Goal: Complete application form

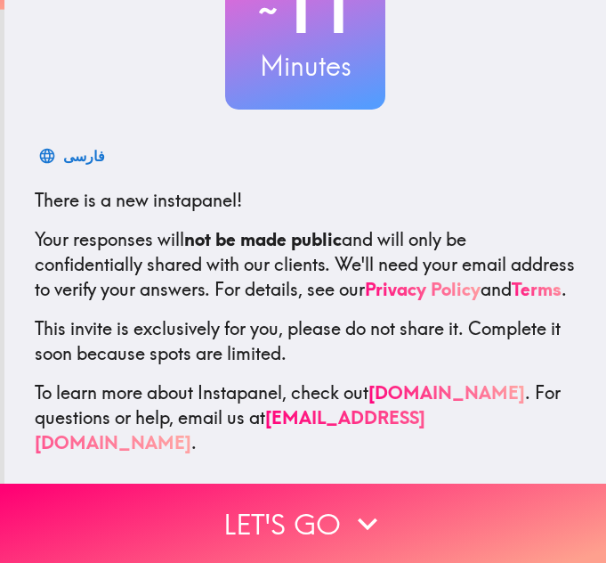
scroll to position [178, 0]
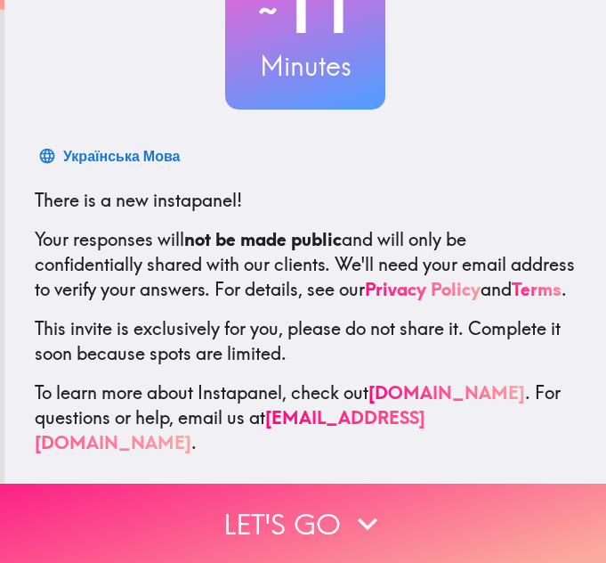
click at [323, 502] on button "Let's go" at bounding box center [303, 522] width 606 height 79
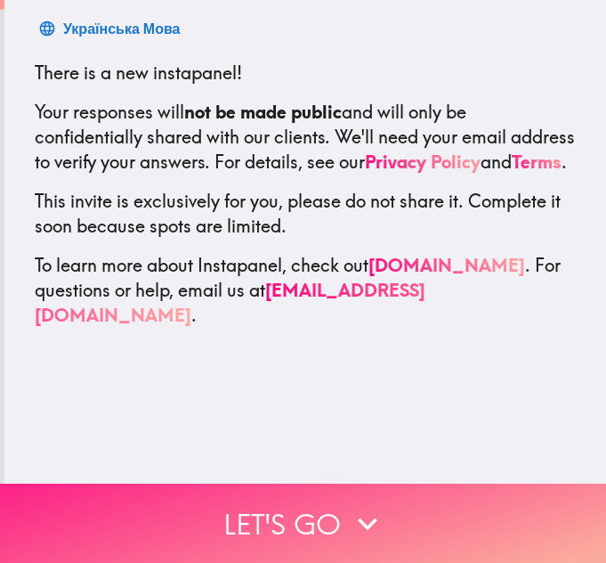
scroll to position [0, 0]
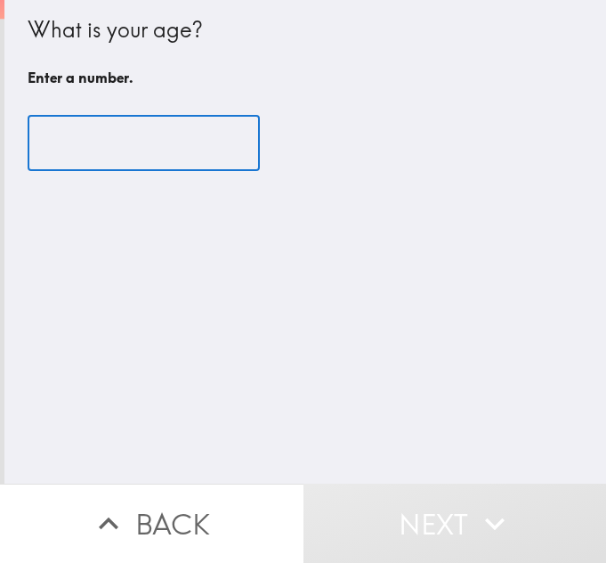
click at [101, 136] on input "number" at bounding box center [144, 143] width 232 height 55
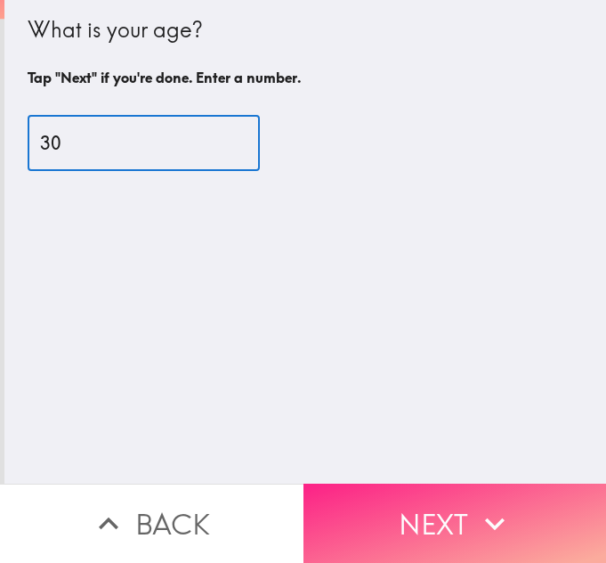
type input "30"
click at [367, 518] on button "Next" at bounding box center [456, 522] width 304 height 79
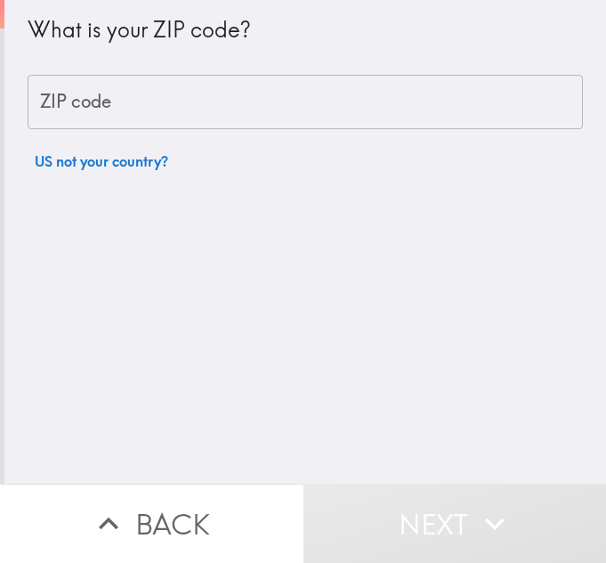
click at [242, 82] on input "ZIP code" at bounding box center [306, 102] width 556 height 55
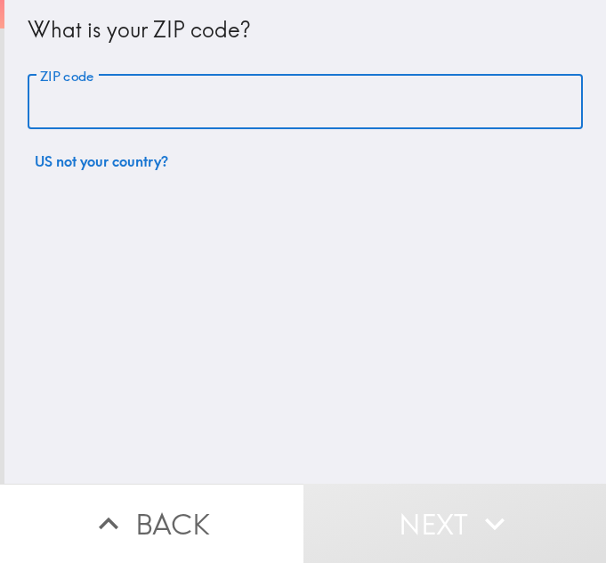
click at [242, 82] on input "ZIP code" at bounding box center [306, 102] width 556 height 55
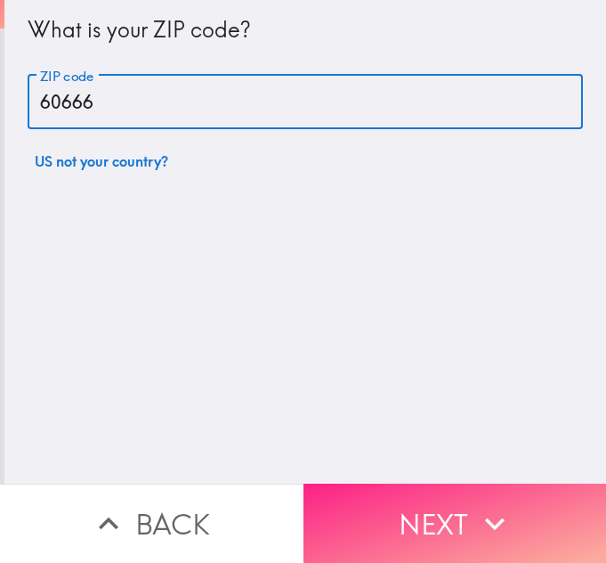
type input "60666"
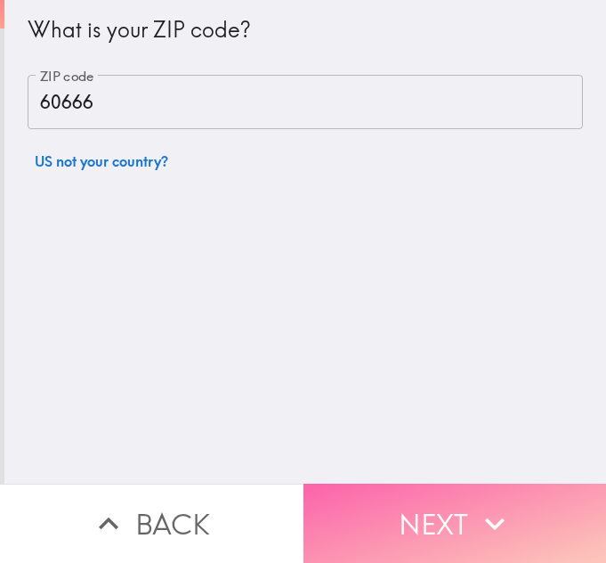
click at [445, 492] on button "Next" at bounding box center [456, 522] width 304 height 79
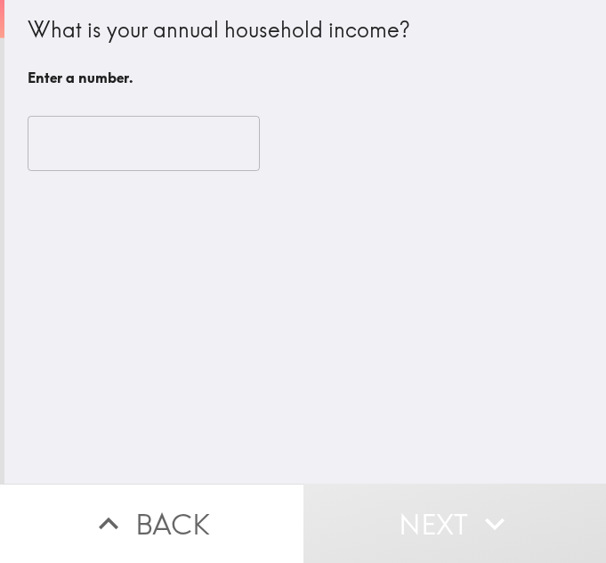
click at [71, 143] on input "number" at bounding box center [144, 143] width 232 height 55
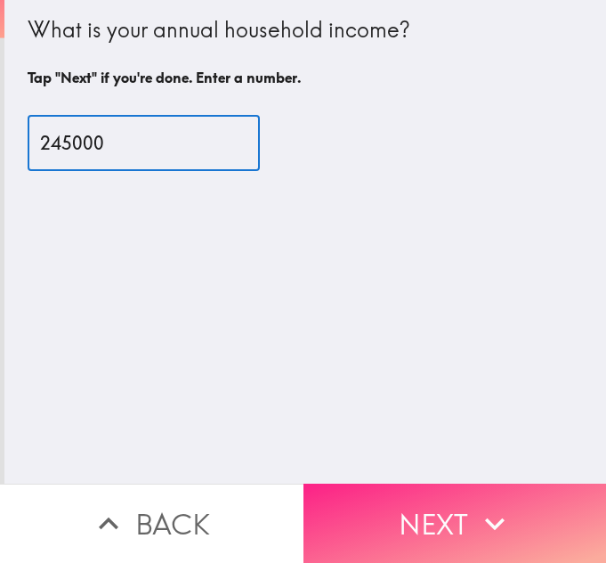
type input "245000"
click at [499, 515] on icon "button" at bounding box center [494, 523] width 39 height 39
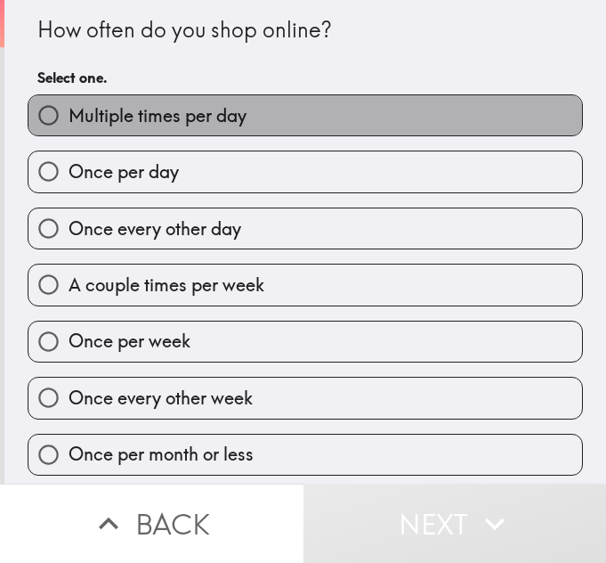
click at [79, 117] on span "Multiple times per day" at bounding box center [158, 115] width 178 height 25
click at [69, 117] on input "Multiple times per day" at bounding box center [48, 115] width 40 height 40
radio input "true"
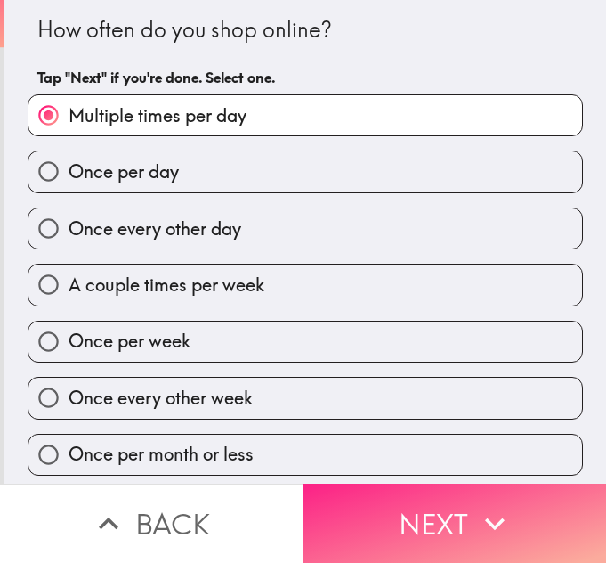
click at [405, 515] on button "Next" at bounding box center [456, 522] width 304 height 79
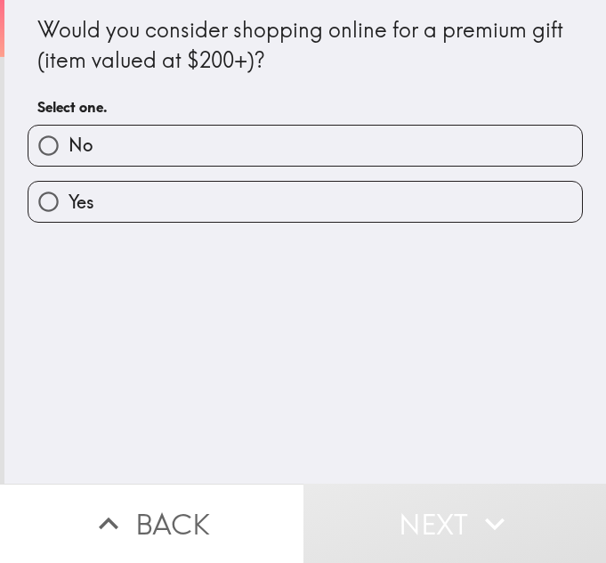
click at [136, 194] on label "Yes" at bounding box center [305, 202] width 554 height 40
click at [69, 194] on input "Yes" at bounding box center [48, 202] width 40 height 40
radio input "true"
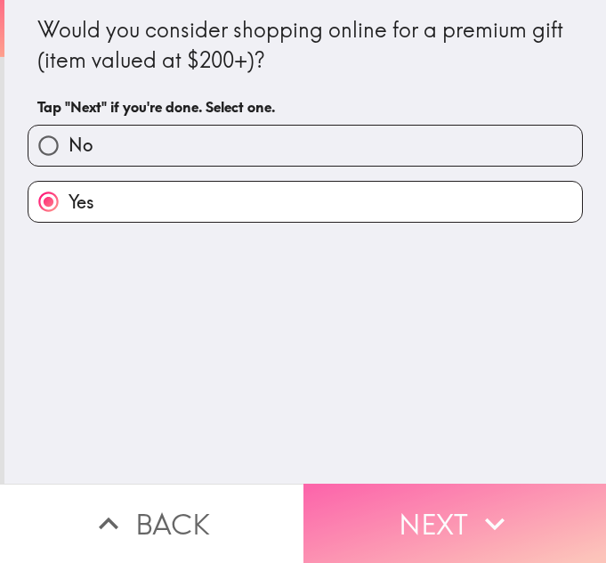
click at [416, 497] on button "Next" at bounding box center [456, 522] width 304 height 79
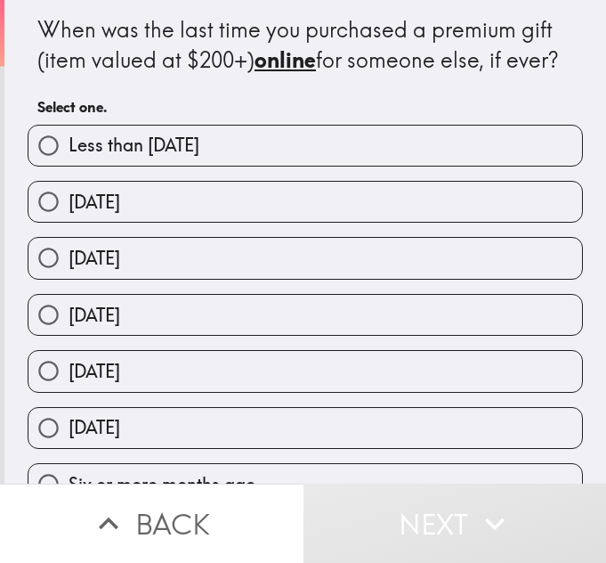
click at [107, 141] on span "Less than [DATE]" at bounding box center [134, 145] width 131 height 25
click at [69, 141] on input "Less than [DATE]" at bounding box center [48, 146] width 40 height 40
radio input "true"
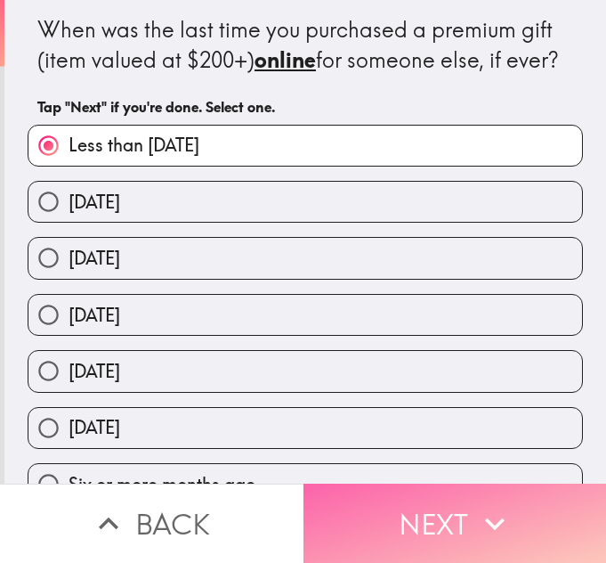
click at [384, 483] on button "Next" at bounding box center [456, 522] width 304 height 79
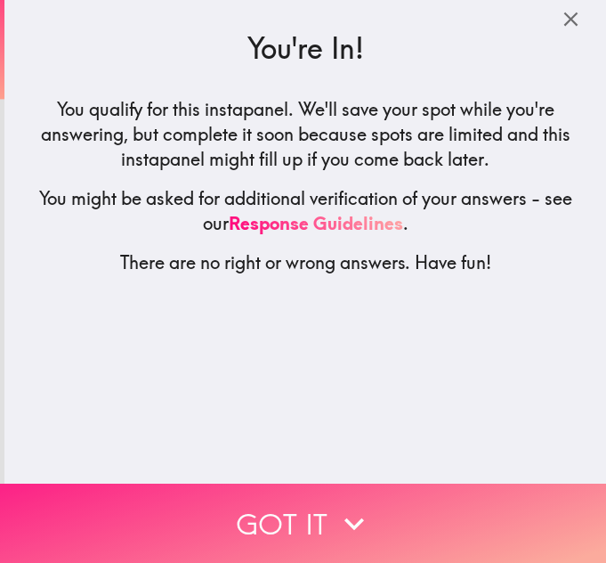
click at [299, 507] on button "Got it" at bounding box center [303, 522] width 606 height 79
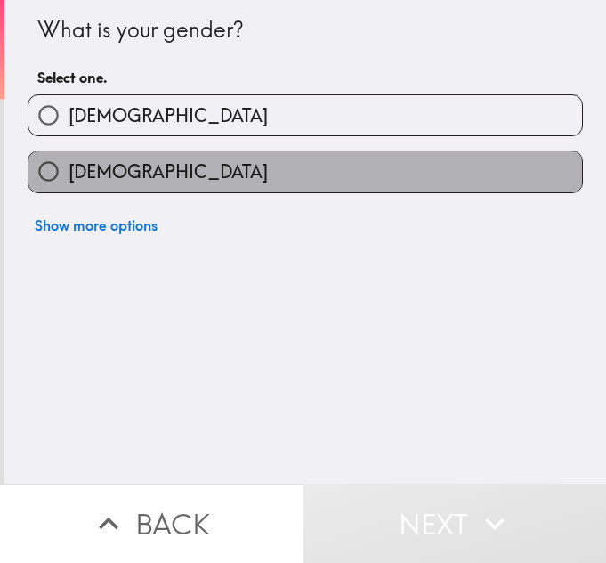
click at [199, 166] on label "[DEMOGRAPHIC_DATA]" at bounding box center [305, 171] width 554 height 40
click at [69, 166] on input "[DEMOGRAPHIC_DATA]" at bounding box center [48, 171] width 40 height 40
radio input "true"
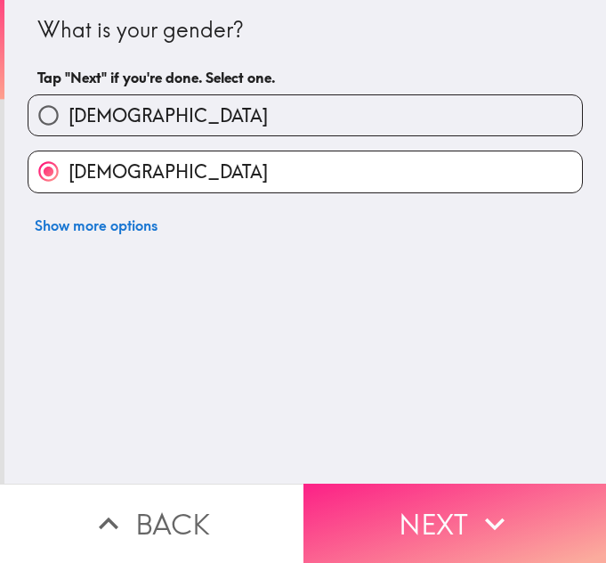
click at [402, 497] on button "Next" at bounding box center [456, 522] width 304 height 79
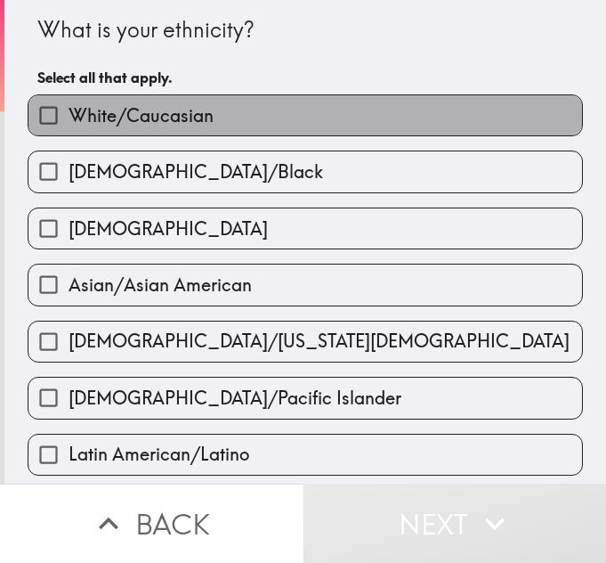
click at [69, 114] on span "White/Caucasian" at bounding box center [141, 115] width 145 height 25
click at [67, 114] on input "White/Caucasian" at bounding box center [48, 115] width 40 height 40
checkbox input "true"
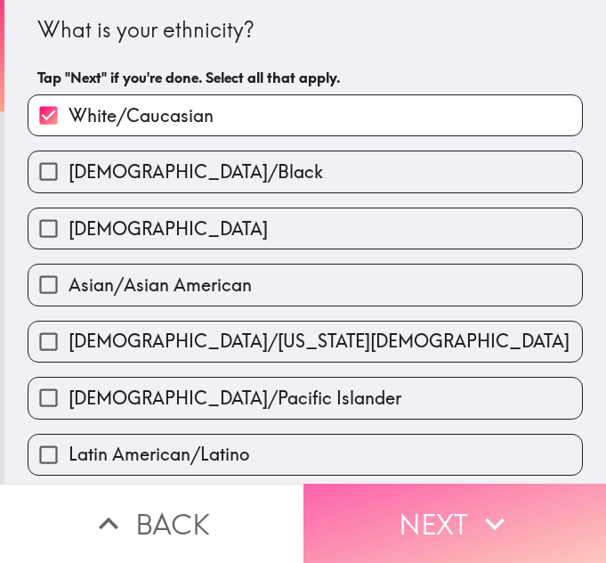
click at [358, 483] on button "Next" at bounding box center [456, 522] width 304 height 79
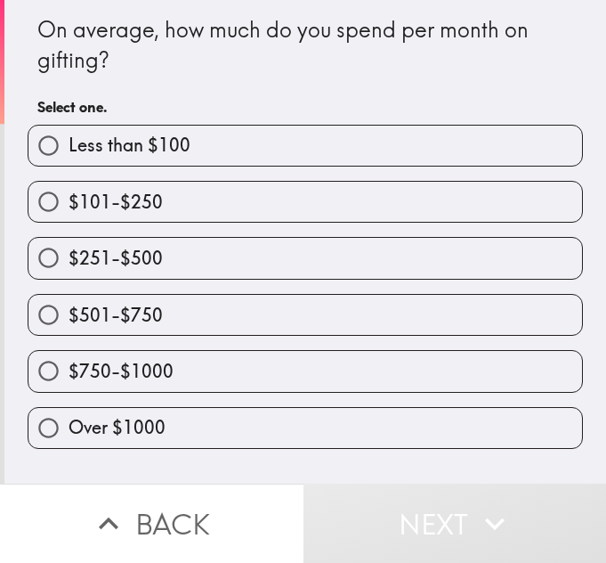
click at [110, 408] on label "Over $1000" at bounding box center [305, 428] width 554 height 40
click at [69, 408] on input "Over $1000" at bounding box center [48, 428] width 40 height 40
radio input "true"
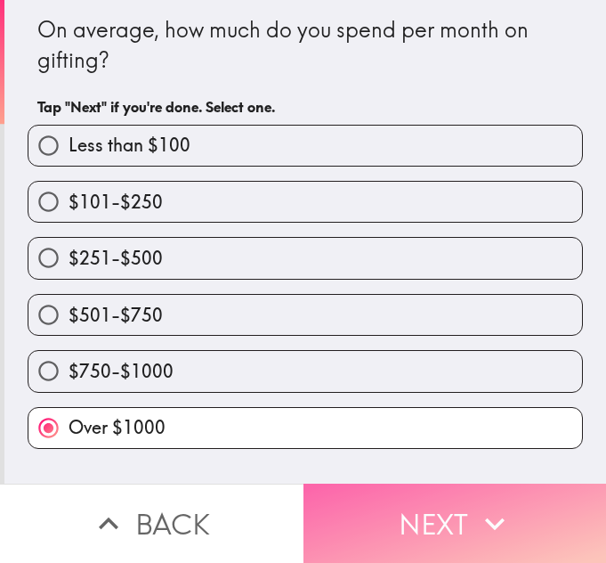
click at [424, 523] on button "Next" at bounding box center [456, 522] width 304 height 79
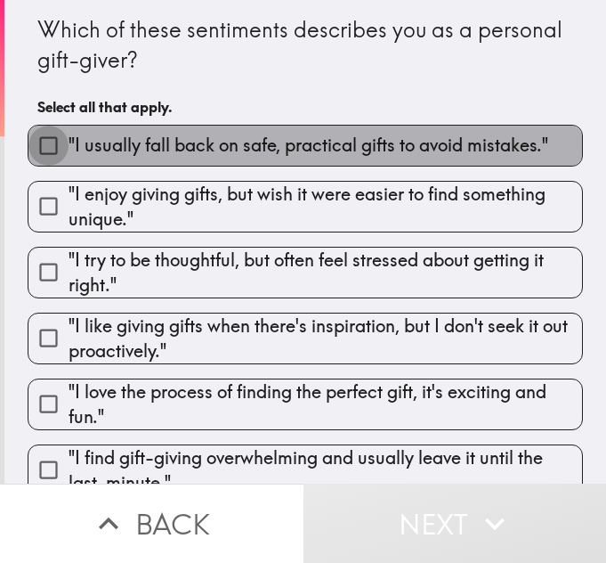
click at [36, 148] on input ""I usually fall back on safe, practical gifts to avoid mistakes."" at bounding box center [48, 146] width 40 height 40
checkbox input "true"
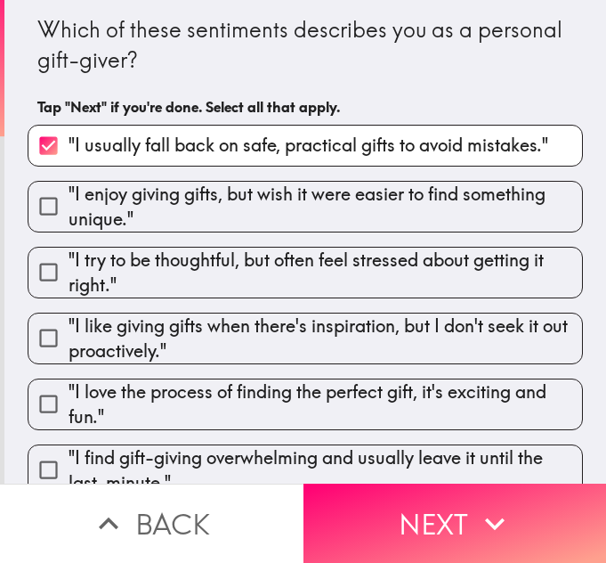
click at [28, 193] on input ""I enjoy giving gifts, but wish it were easier to find something unique."" at bounding box center [48, 206] width 40 height 40
checkbox input "true"
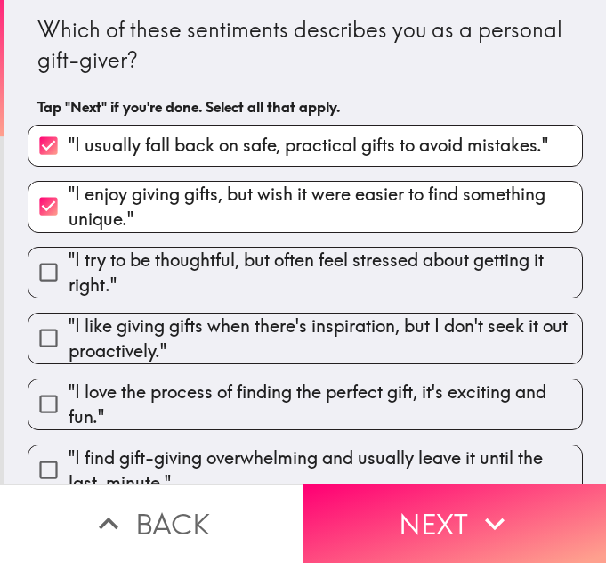
click at [41, 257] on input ""I try to be thoughtful, but often feel stressed about getting it right."" at bounding box center [48, 272] width 40 height 40
checkbox input "true"
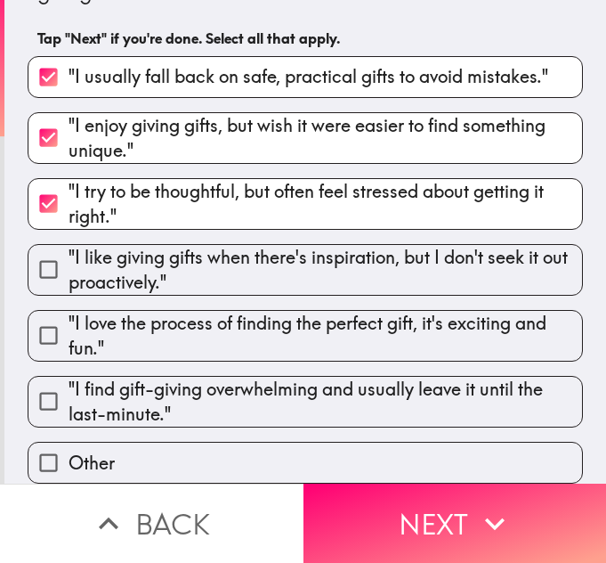
scroll to position [82, 0]
click at [33, 262] on input ""I like giving gifts when there's inspiration, but I don't seek it out proactiv…" at bounding box center [48, 269] width 40 height 40
checkbox input "true"
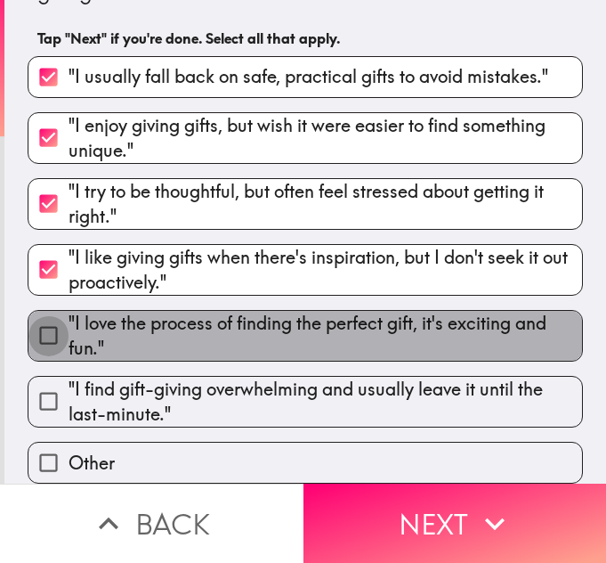
click at [45, 329] on input ""I love the process of finding the perfect gift, it's exciting and fun."" at bounding box center [48, 335] width 40 height 40
checkbox input "true"
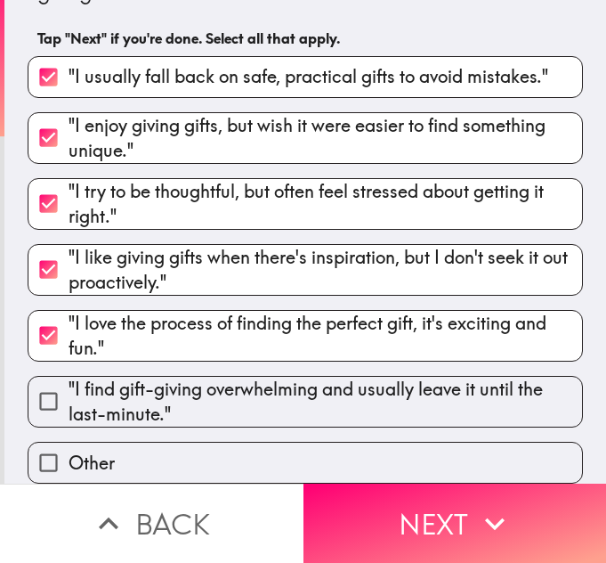
click at [33, 388] on input ""I find gift-giving overwhelming and usually leave it until the last-minute."" at bounding box center [48, 401] width 40 height 40
checkbox input "true"
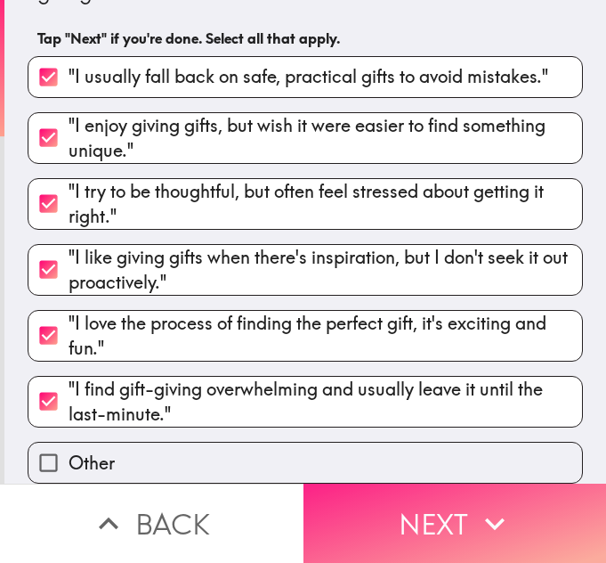
click at [380, 532] on button "Next" at bounding box center [456, 522] width 304 height 79
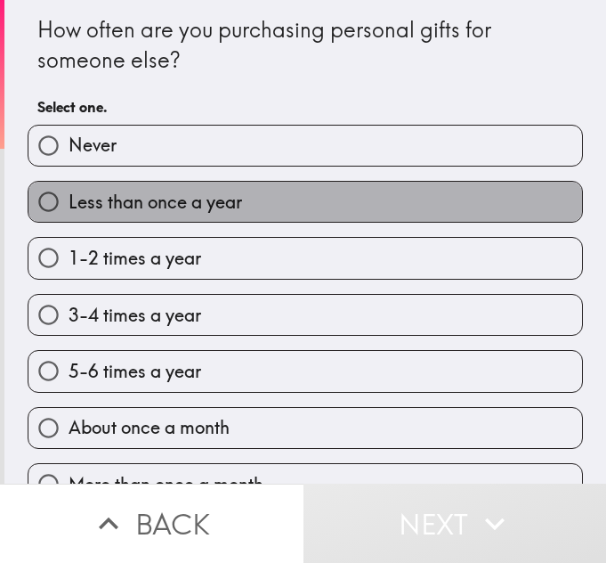
click at [69, 200] on span "Less than once a year" at bounding box center [156, 202] width 174 height 25
click at [59, 200] on input "Less than once a year" at bounding box center [48, 202] width 40 height 40
radio input "true"
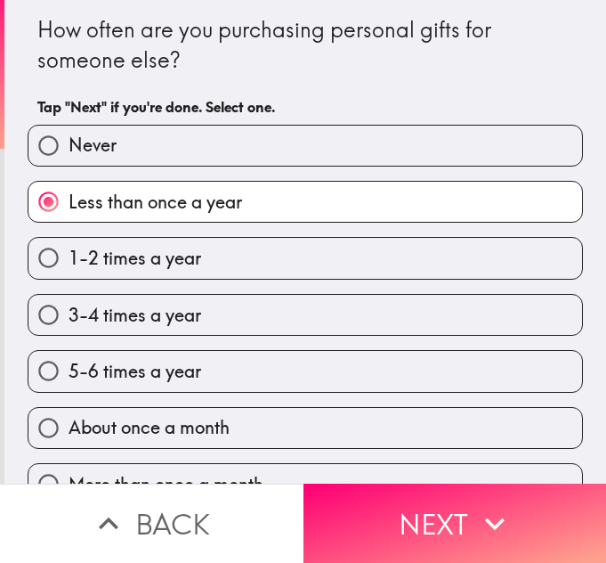
click at [170, 394] on div "About once a month" at bounding box center [298, 421] width 570 height 56
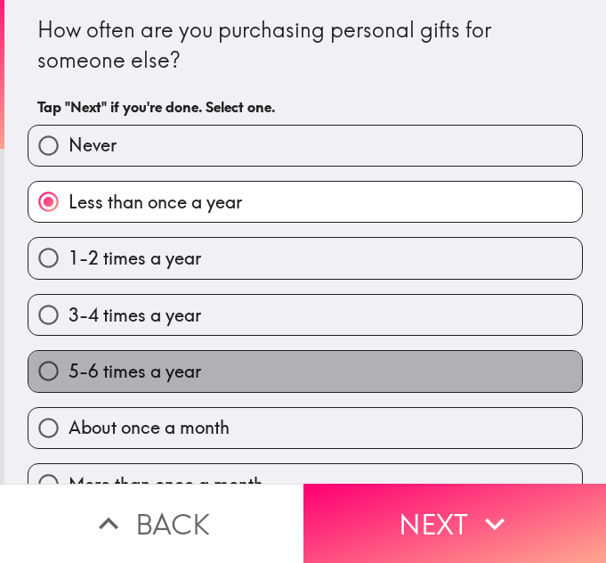
click at [170, 369] on span "5-6 times a year" at bounding box center [135, 371] width 133 height 25
click at [69, 369] on input "5-6 times a year" at bounding box center [48, 371] width 40 height 40
radio input "true"
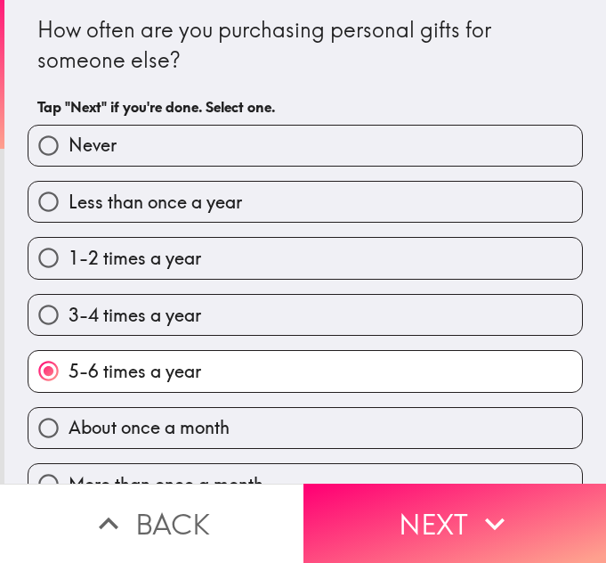
click at [137, 194] on span "Less than once a year" at bounding box center [156, 202] width 174 height 25
click at [69, 194] on input "Less than once a year" at bounding box center [48, 202] width 40 height 40
radio input "true"
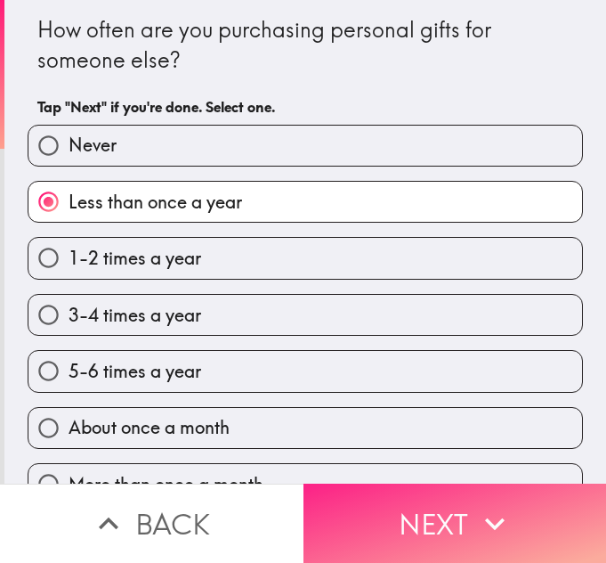
click at [374, 488] on button "Next" at bounding box center [456, 522] width 304 height 79
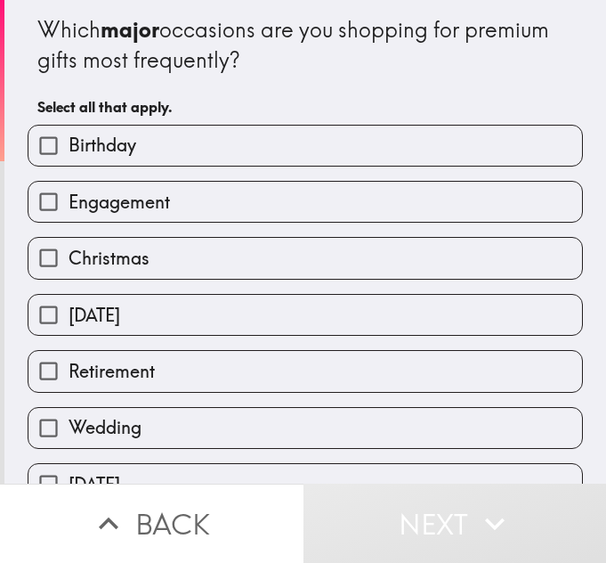
click at [83, 158] on span "Birthday" at bounding box center [103, 145] width 68 height 25
click at [69, 158] on input "Birthday" at bounding box center [48, 146] width 40 height 40
checkbox input "true"
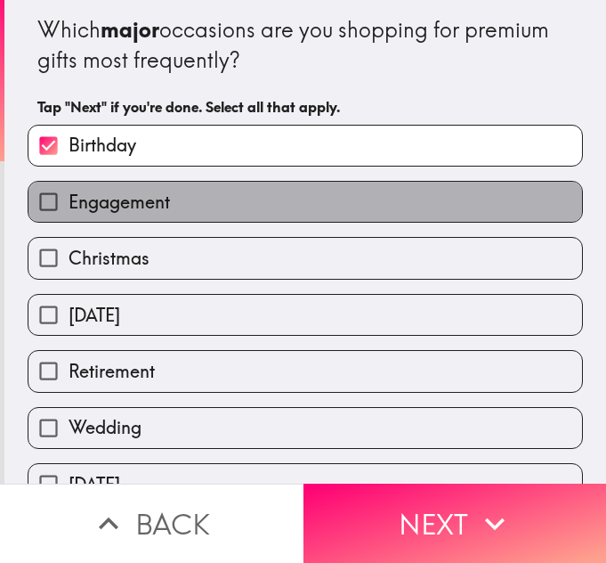
click at [75, 199] on span "Engagement" at bounding box center [119, 202] width 101 height 25
click at [69, 199] on input "Engagement" at bounding box center [48, 202] width 40 height 40
checkbox input "true"
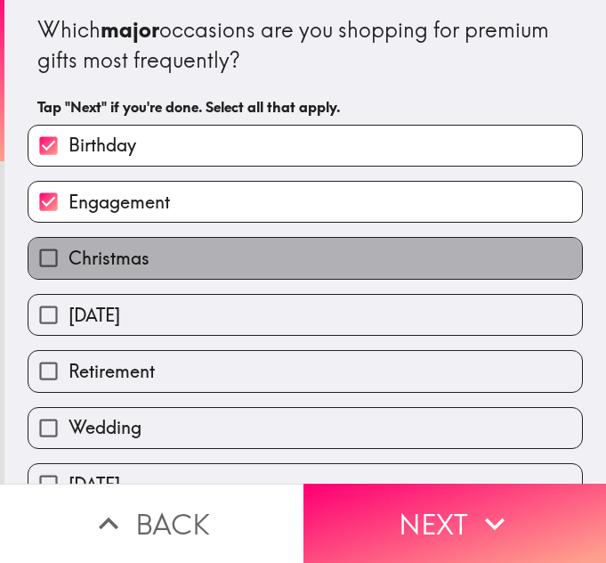
click at [69, 258] on span "Christmas" at bounding box center [109, 258] width 81 height 25
click at [67, 258] on input "Christmas" at bounding box center [48, 258] width 40 height 40
checkbox input "true"
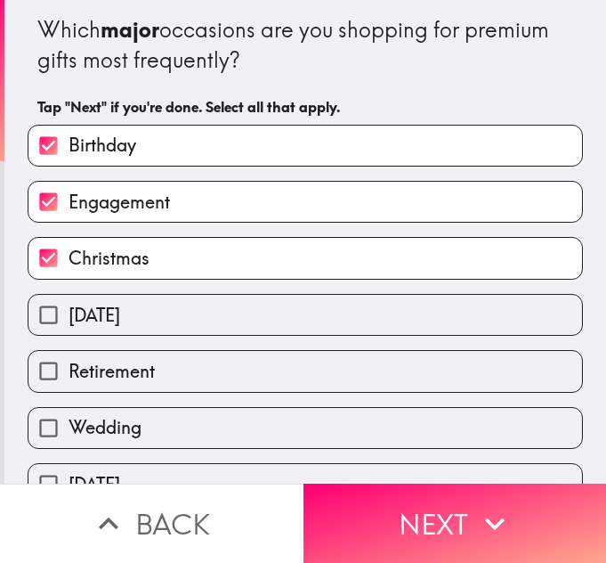
click at [70, 313] on span "[DATE]" at bounding box center [95, 315] width 52 height 25
click at [69, 313] on input "[DATE]" at bounding box center [48, 315] width 40 height 40
checkbox input "true"
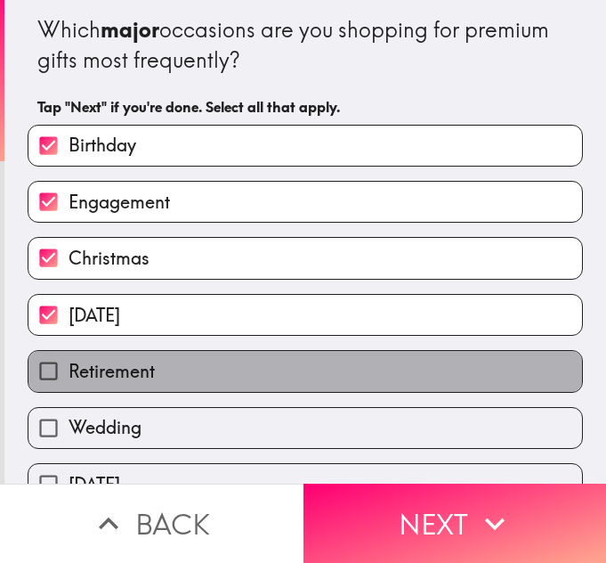
click at [79, 380] on span "Retirement" at bounding box center [112, 371] width 86 height 25
click at [69, 380] on input "Retirement" at bounding box center [48, 371] width 40 height 40
checkbox input "true"
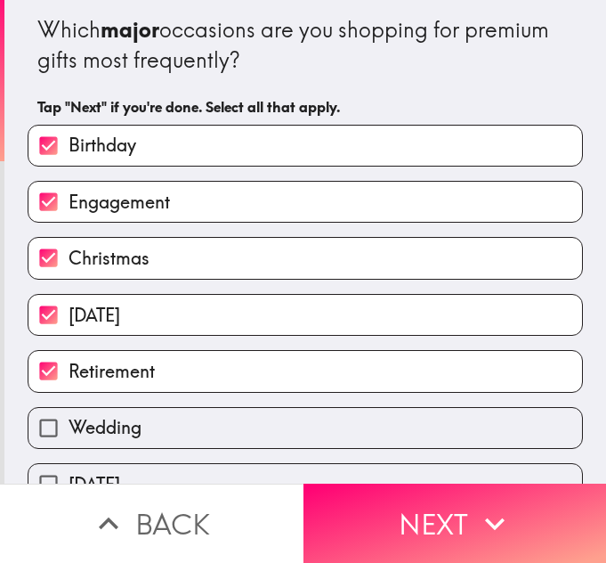
click at [82, 416] on span "Wedding" at bounding box center [105, 427] width 73 height 25
click at [69, 416] on input "Wedding" at bounding box center [48, 428] width 40 height 40
checkbox input "true"
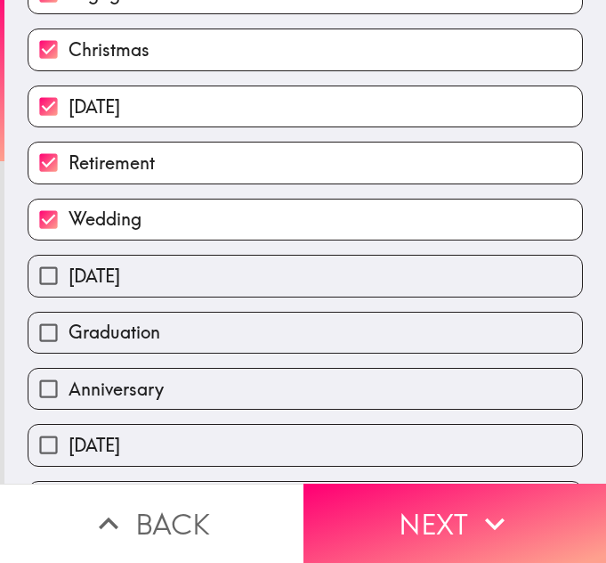
scroll to position [223, 0]
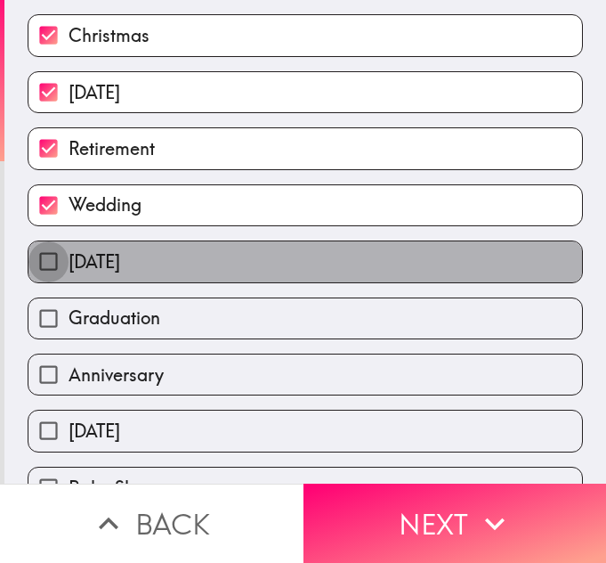
click at [41, 253] on input "[DATE]" at bounding box center [48, 261] width 40 height 40
checkbox input "true"
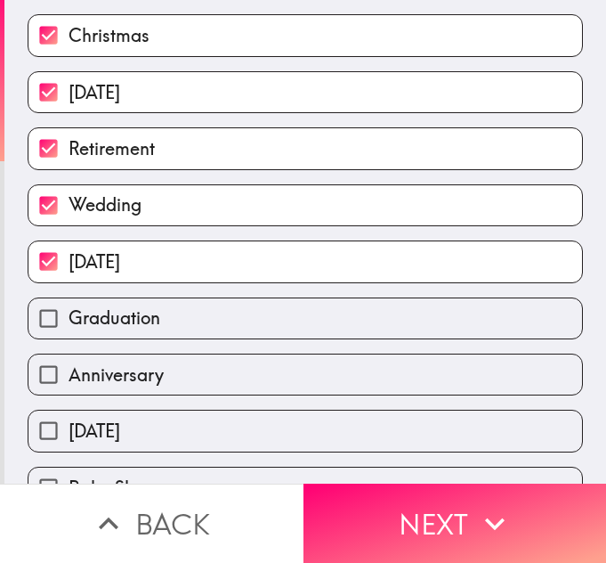
click at [45, 314] on input "Graduation" at bounding box center [48, 318] width 40 height 40
checkbox input "true"
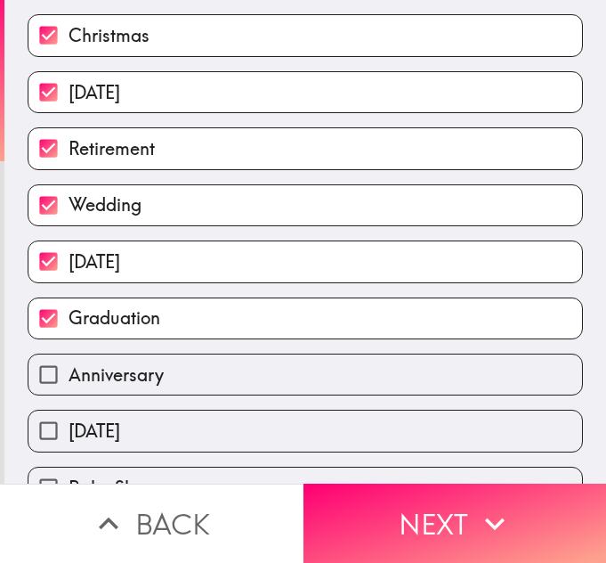
click at [69, 386] on span "Anniversary" at bounding box center [116, 374] width 95 height 25
click at [61, 386] on input "Anniversary" at bounding box center [48, 374] width 40 height 40
checkbox input "true"
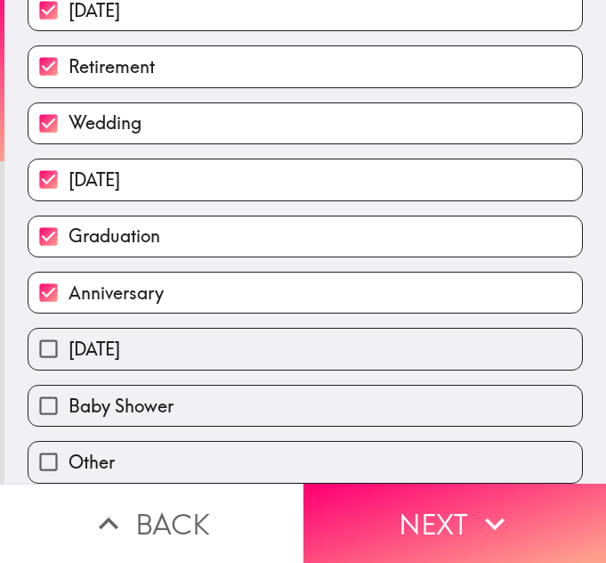
scroll to position [318, 0]
click at [38, 313] on div "[DATE]" at bounding box center [298, 341] width 570 height 56
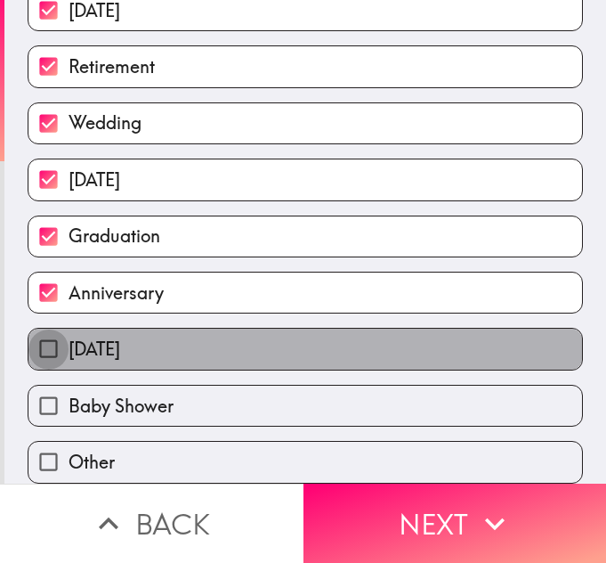
click at [39, 333] on input "[DATE]" at bounding box center [48, 349] width 40 height 40
checkbox input "true"
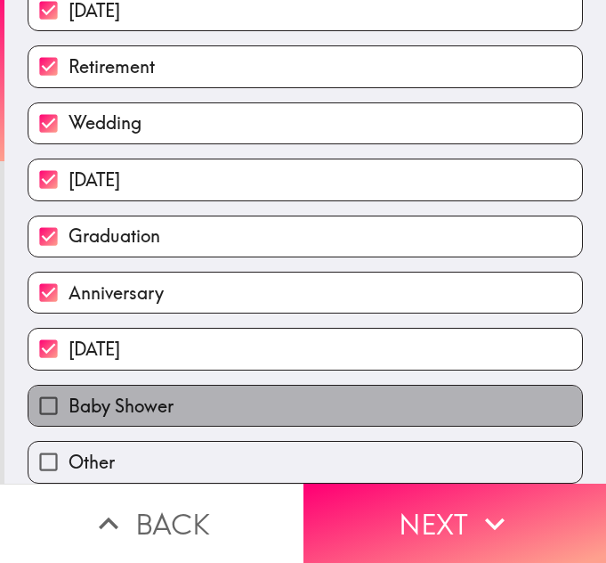
click at [526, 385] on label "Baby Shower" at bounding box center [305, 405] width 554 height 40
click at [69, 385] on input "Baby Shower" at bounding box center [48, 405] width 40 height 40
checkbox input "true"
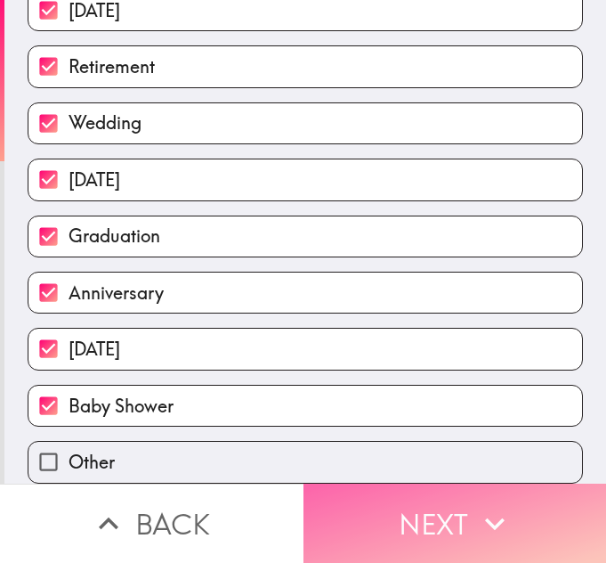
click at [476, 504] on icon "button" at bounding box center [494, 523] width 39 height 39
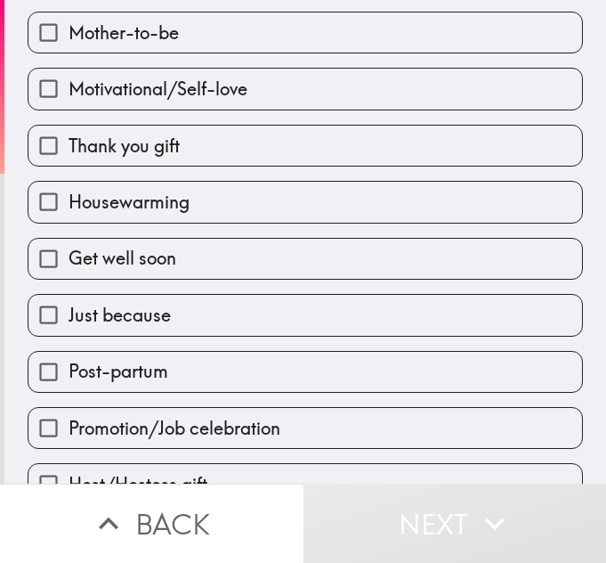
scroll to position [169, 0]
click at [48, 37] on input "Mother-to-be" at bounding box center [48, 32] width 40 height 40
checkbox input "true"
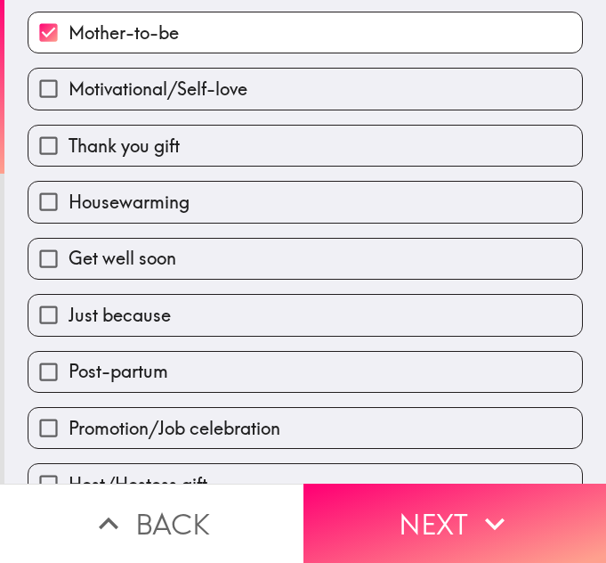
click at [43, 81] on input "Motivational/Self-love" at bounding box center [48, 89] width 40 height 40
checkbox input "true"
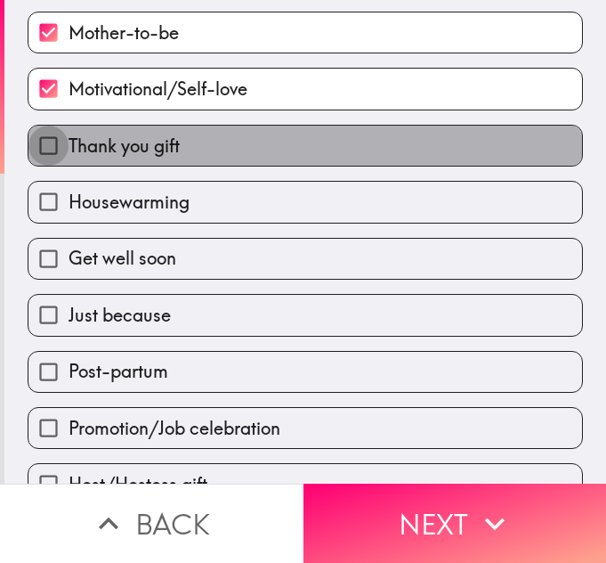
click at [43, 143] on input "Thank you gift" at bounding box center [48, 146] width 40 height 40
checkbox input "true"
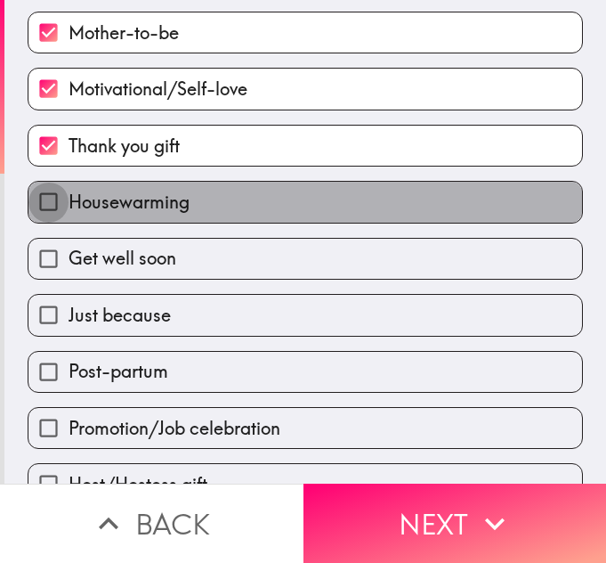
click at [42, 197] on input "Housewarming" at bounding box center [48, 202] width 40 height 40
checkbox input "true"
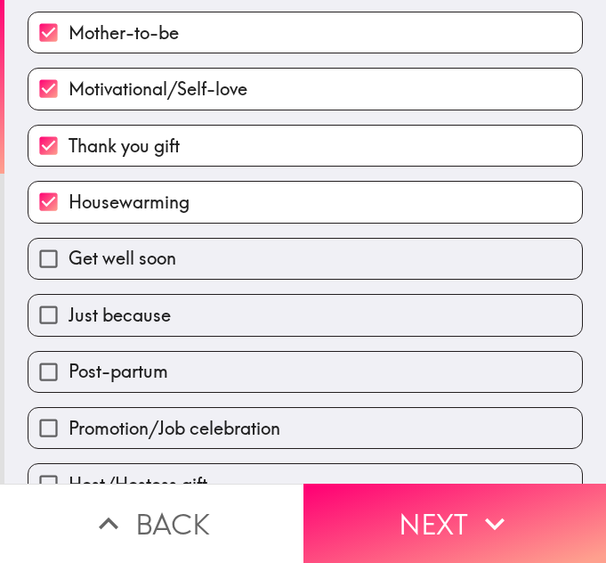
click at [41, 245] on input "Get well soon" at bounding box center [48, 259] width 40 height 40
checkbox input "true"
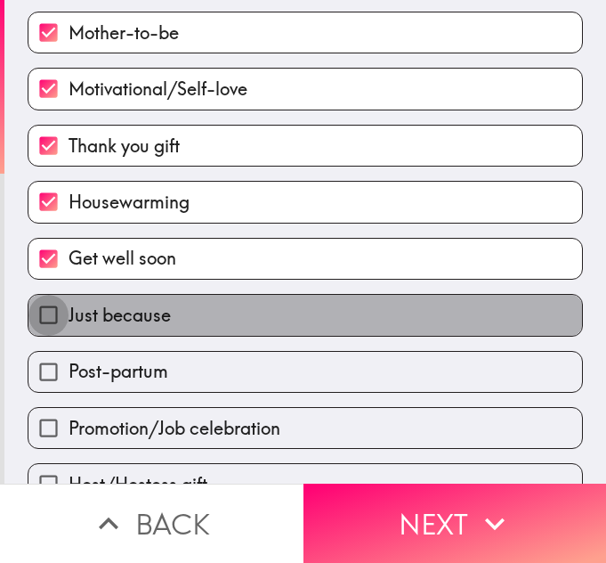
click at [49, 311] on input "Just because" at bounding box center [48, 315] width 40 height 40
checkbox input "true"
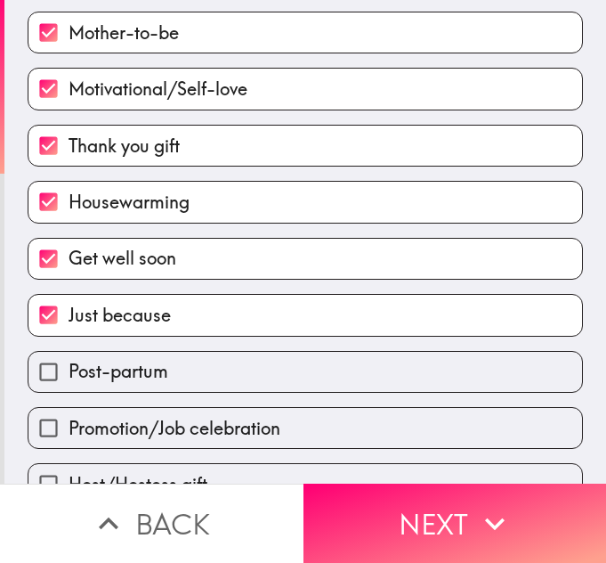
click at [69, 366] on span "Post-partum" at bounding box center [119, 371] width 100 height 25
click at [58, 366] on input "Post-partum" at bounding box center [48, 372] width 40 height 40
checkbox input "true"
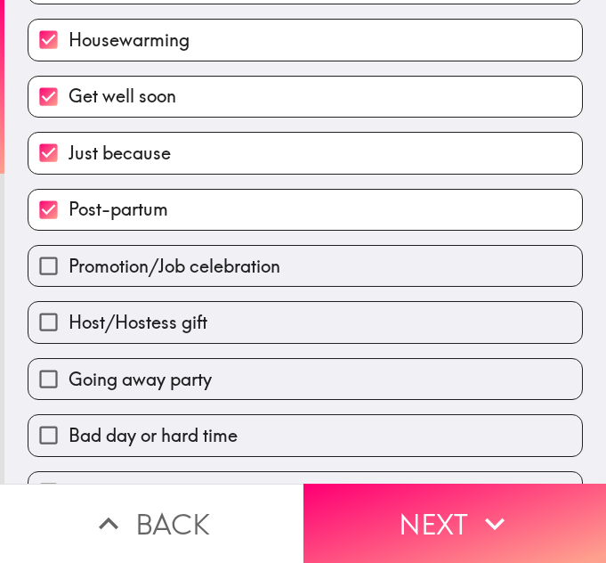
scroll to position [337, 0]
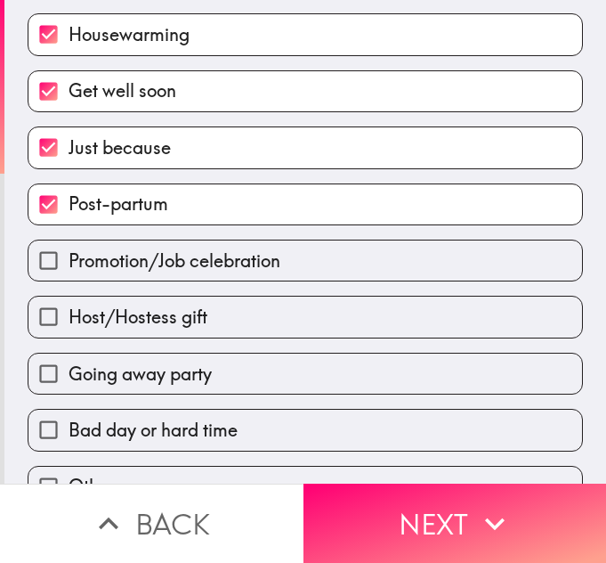
click at [76, 253] on span "Promotion/Job celebration" at bounding box center [175, 260] width 212 height 25
click at [69, 253] on input "Promotion/Job celebration" at bounding box center [48, 260] width 40 height 40
checkbox input "true"
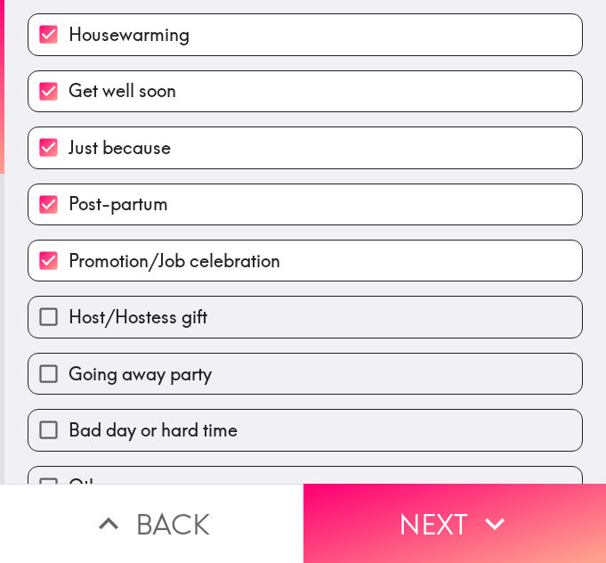
click at [42, 307] on input "Host/Hostess gift" at bounding box center [48, 316] width 40 height 40
checkbox input "true"
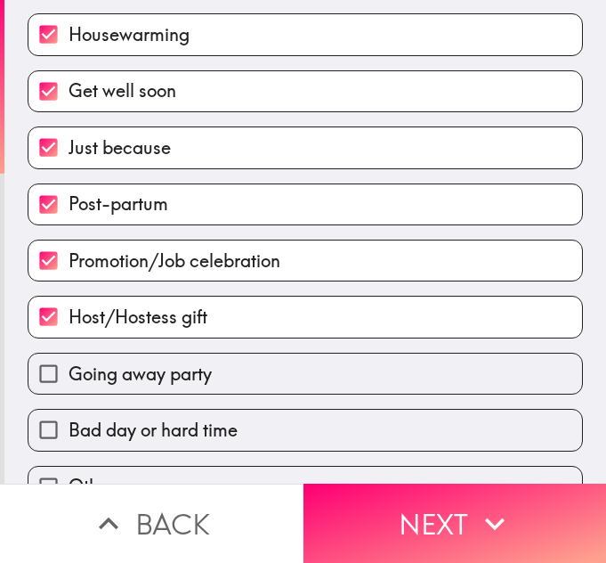
click at [69, 372] on span "Going away party" at bounding box center [140, 373] width 143 height 25
click at [56, 372] on input "Going away party" at bounding box center [48, 373] width 40 height 40
checkbox input "true"
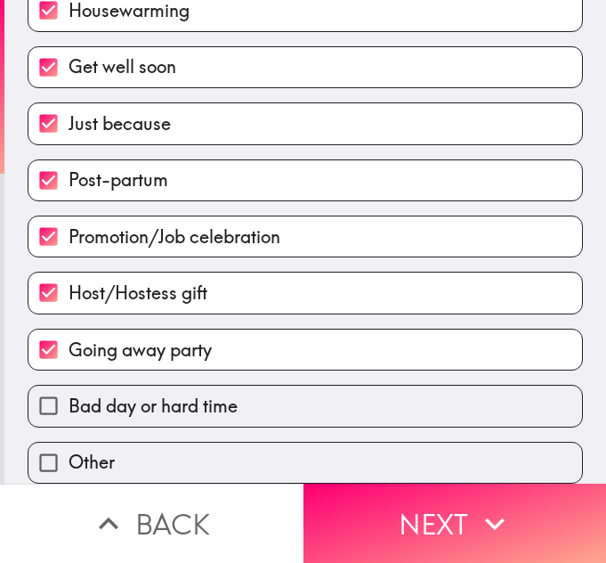
scroll to position [374, 0]
click at [48, 385] on input "Bad day or hard time" at bounding box center [48, 405] width 40 height 40
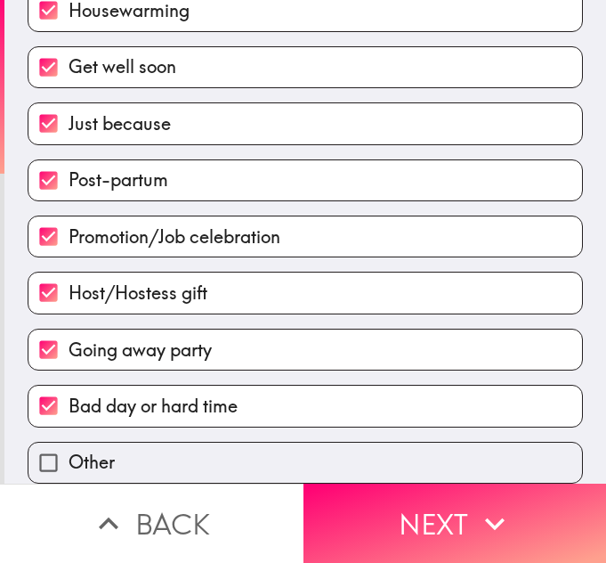
click at [264, 393] on label "Bad day or hard time" at bounding box center [305, 405] width 554 height 40
click at [69, 393] on input "Bad day or hard time" at bounding box center [48, 405] width 40 height 40
checkbox input "false"
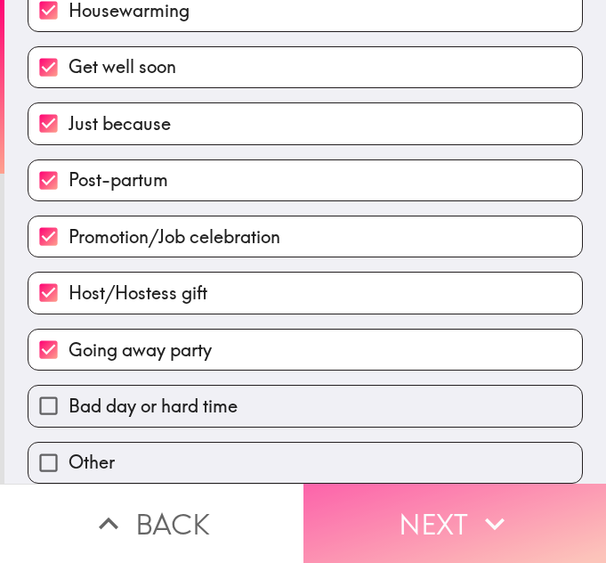
click at [343, 515] on button "Next" at bounding box center [456, 522] width 304 height 79
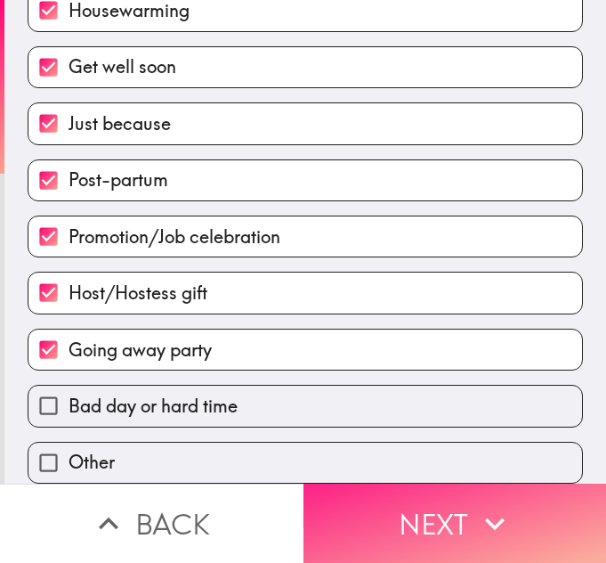
scroll to position [0, 0]
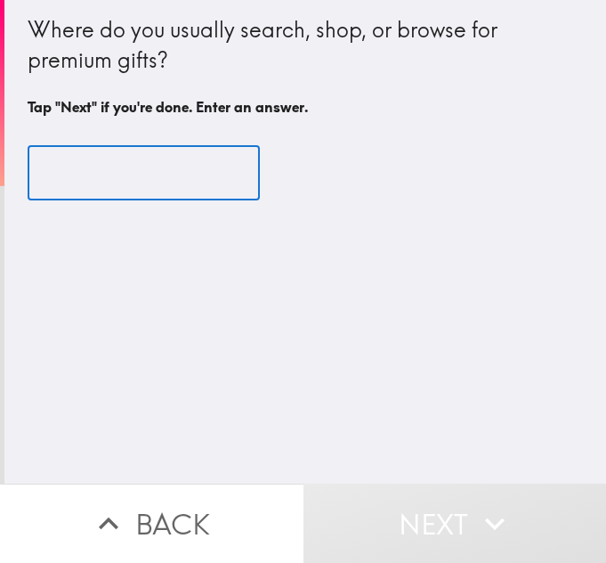
click at [94, 184] on input "text" at bounding box center [144, 173] width 232 height 55
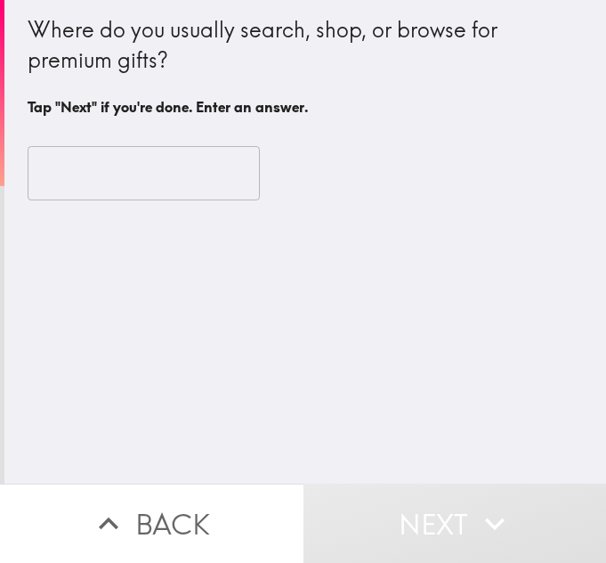
click at [405, 387] on div "Where do you usually search, shop, or browse for premium gifts? Tap "Next" if y…" at bounding box center [305, 241] width 602 height 483
click at [118, 189] on input "text" at bounding box center [144, 173] width 232 height 55
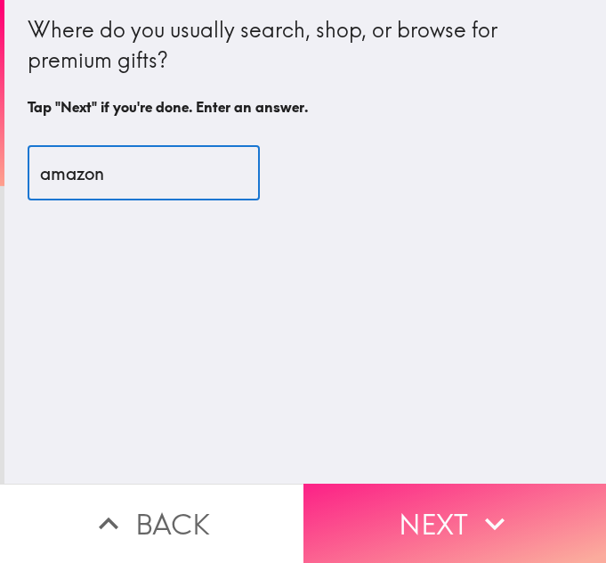
type input "amazon"
click at [323, 517] on button "Next" at bounding box center [456, 522] width 304 height 79
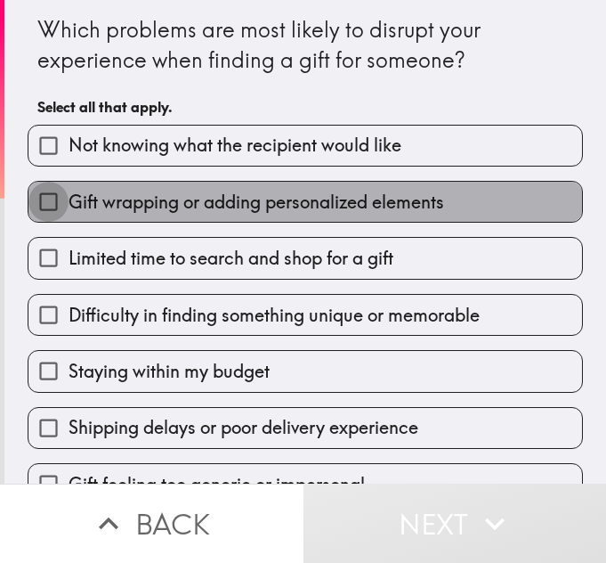
click at [35, 198] on input "Gift wrapping or adding personalized elements" at bounding box center [48, 202] width 40 height 40
checkbox input "true"
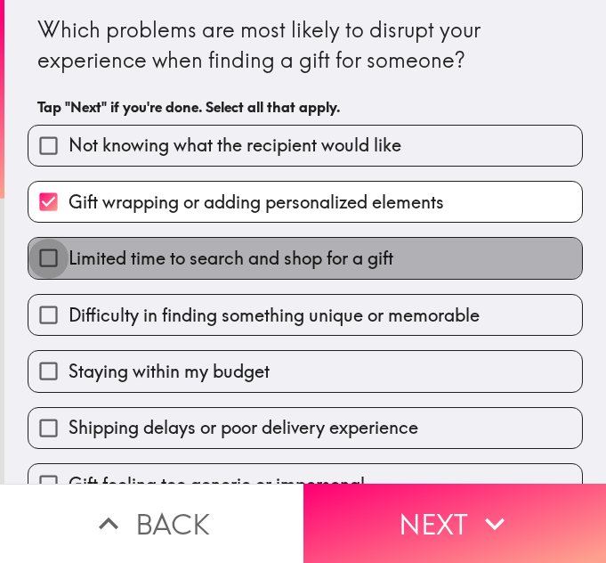
click at [28, 248] on input "Limited time to search and shop for a gift" at bounding box center [48, 258] width 40 height 40
checkbox input "true"
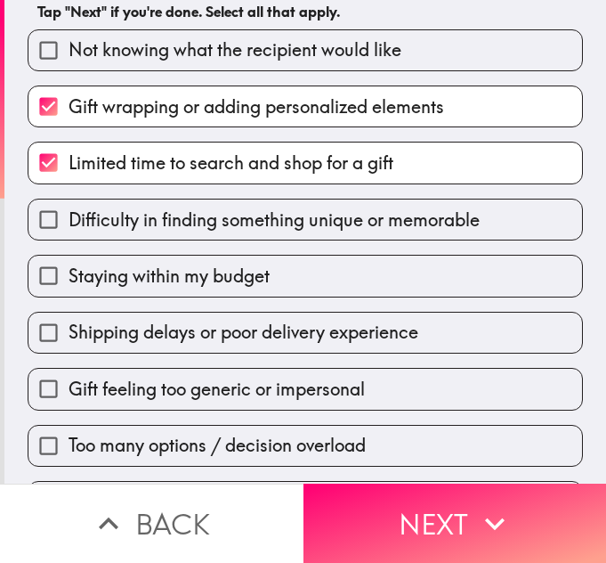
scroll to position [96, 0]
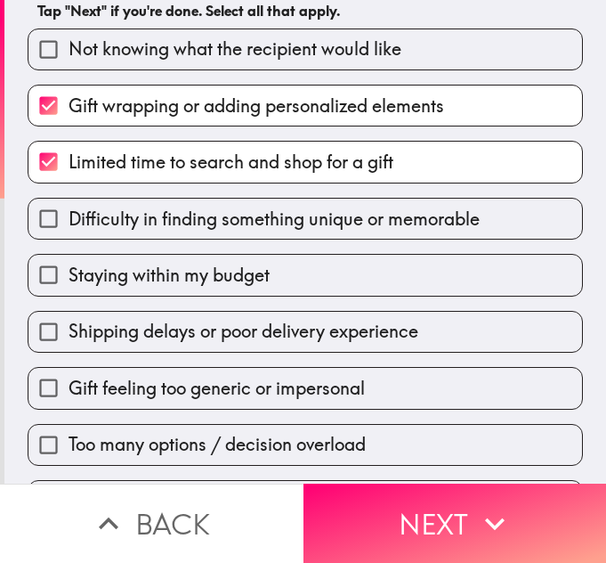
click at [42, 275] on input "Staying within my budget" at bounding box center [48, 275] width 40 height 40
checkbox input "true"
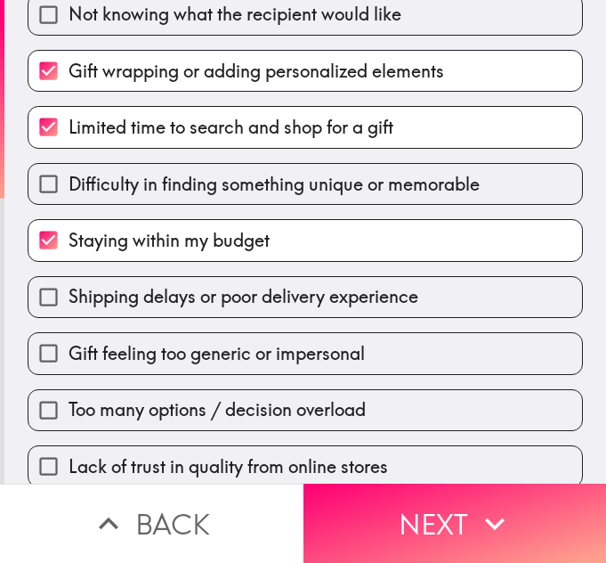
scroll to position [137, 0]
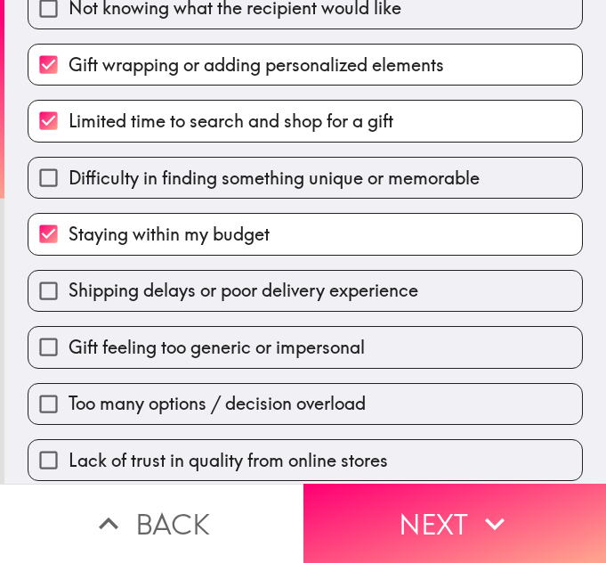
click at [38, 183] on input "Difficulty in finding something unique or memorable" at bounding box center [48, 178] width 40 height 40
checkbox input "true"
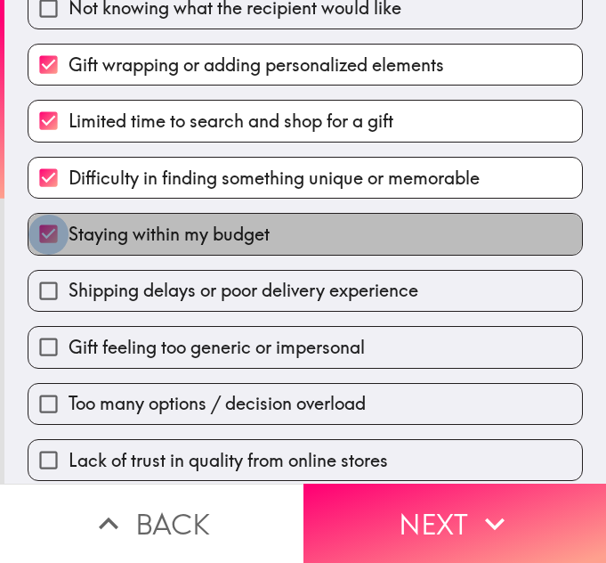
click at [40, 239] on input "Staying within my budget" at bounding box center [48, 234] width 40 height 40
checkbox input "false"
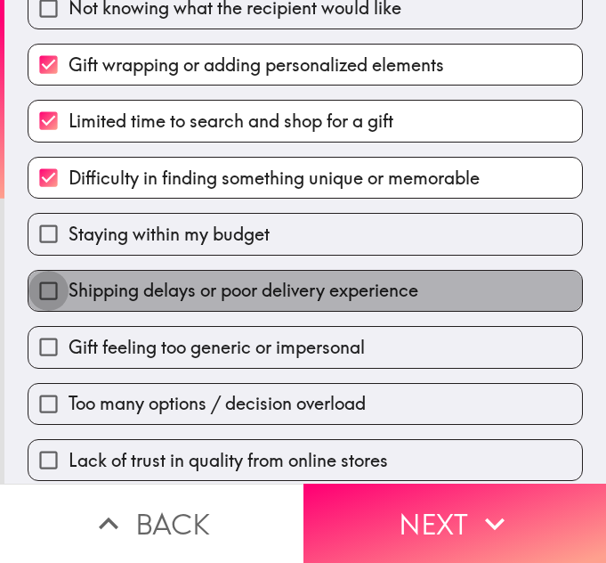
click at [41, 286] on input "Shipping delays or poor delivery experience" at bounding box center [48, 291] width 40 height 40
checkbox input "true"
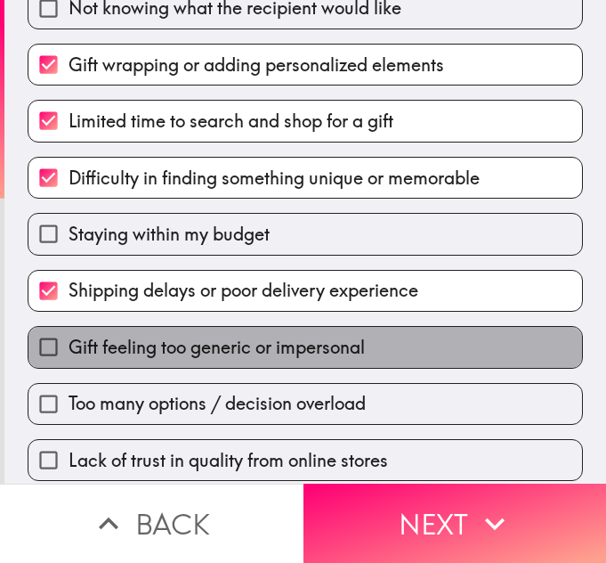
click at [69, 340] on span "Gift feeling too generic or impersonal" at bounding box center [217, 347] width 296 height 25
click at [61, 340] on input "Gift feeling too generic or impersonal" at bounding box center [48, 347] width 40 height 40
checkbox input "true"
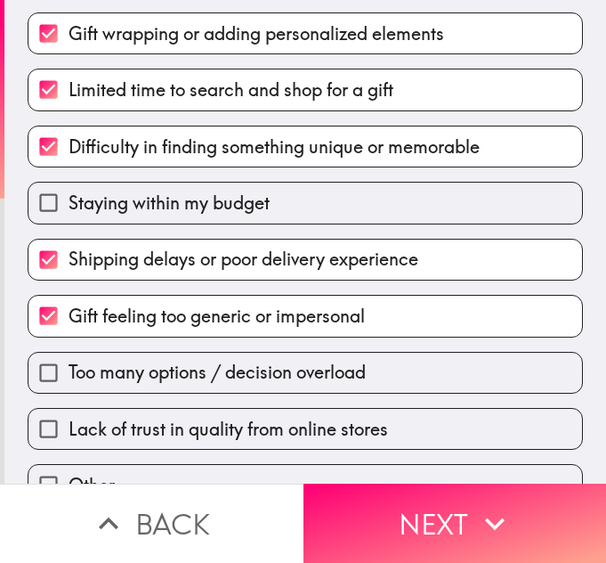
scroll to position [191, 0]
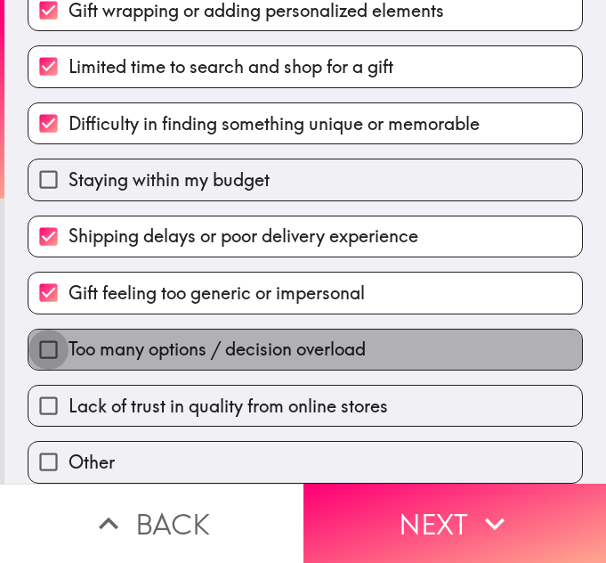
click at [41, 348] on input "Too many options / decision overload" at bounding box center [48, 349] width 40 height 40
checkbox input "true"
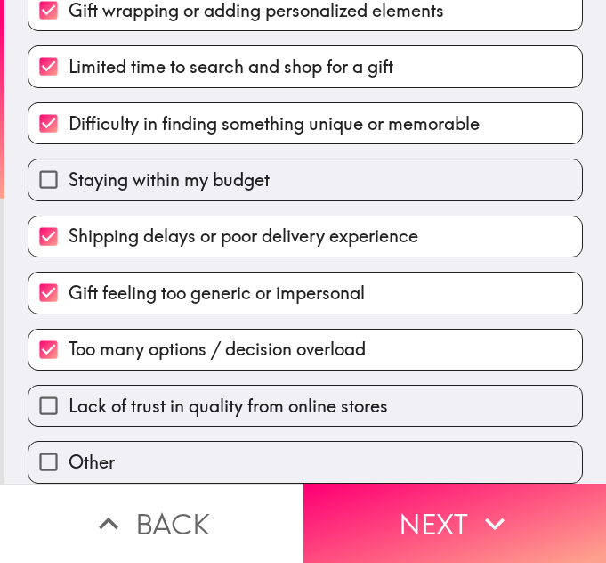
scroll to position [205, 0]
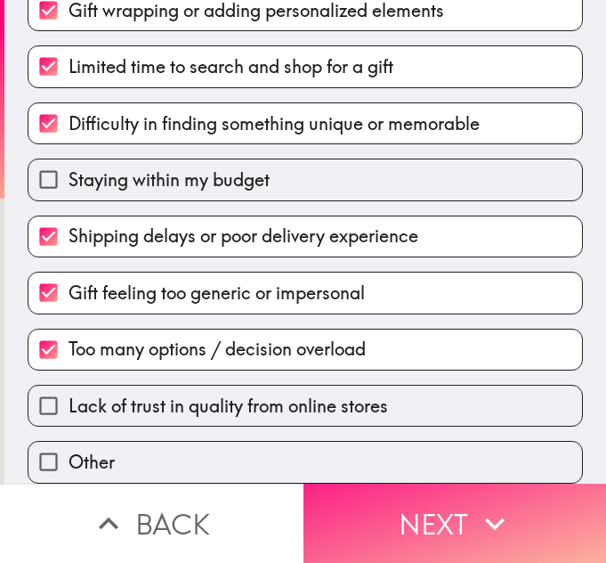
click at [373, 508] on button "Next" at bounding box center [456, 522] width 304 height 79
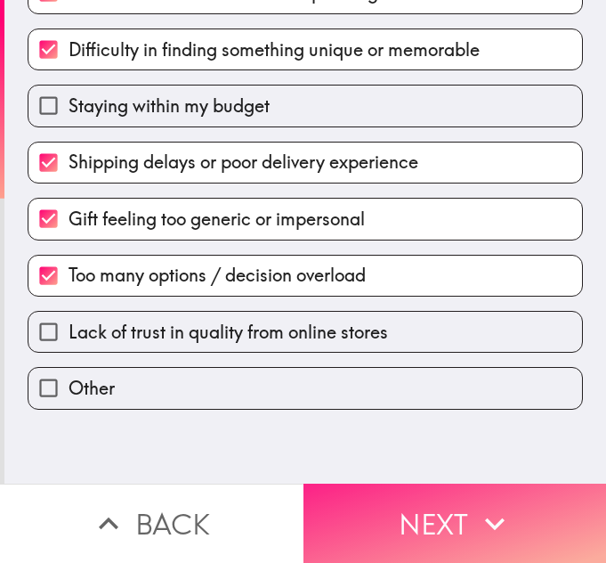
scroll to position [0, 0]
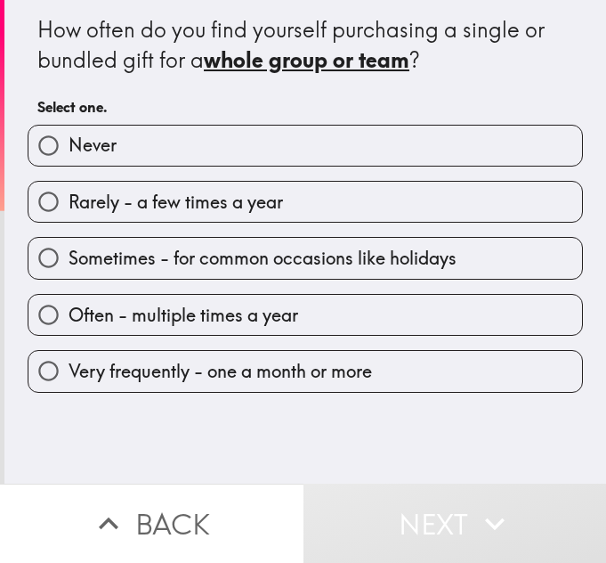
click at [35, 375] on input "Very frequently - one a month or more" at bounding box center [48, 371] width 40 height 40
radio input "true"
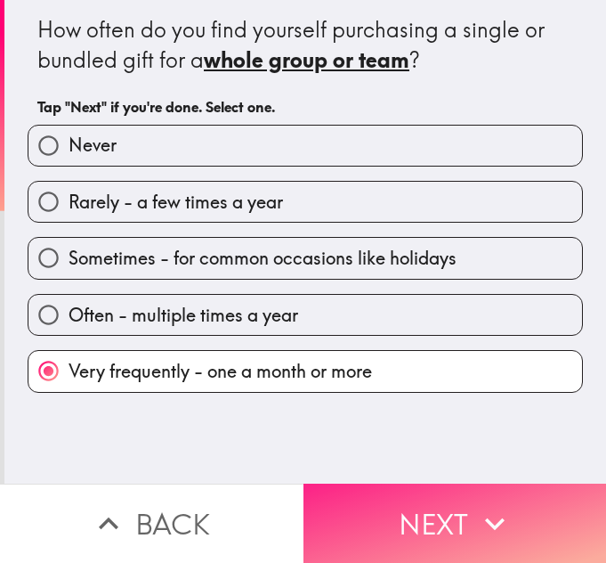
click at [364, 498] on button "Next" at bounding box center [456, 522] width 304 height 79
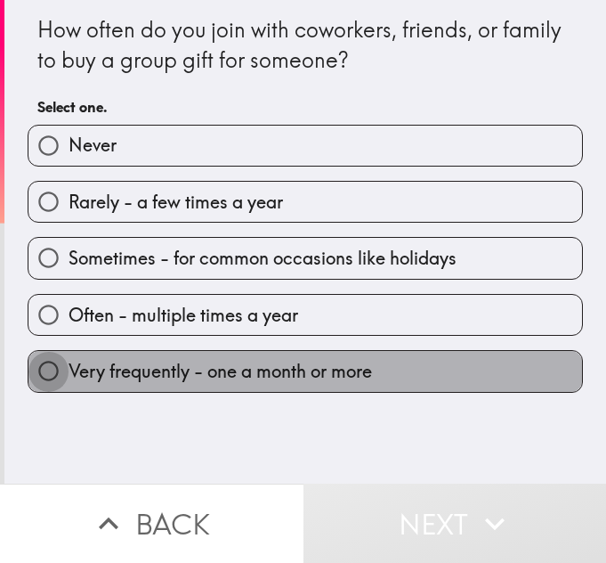
click at [37, 358] on input "Very frequently - one a month or more" at bounding box center [48, 371] width 40 height 40
radio input "true"
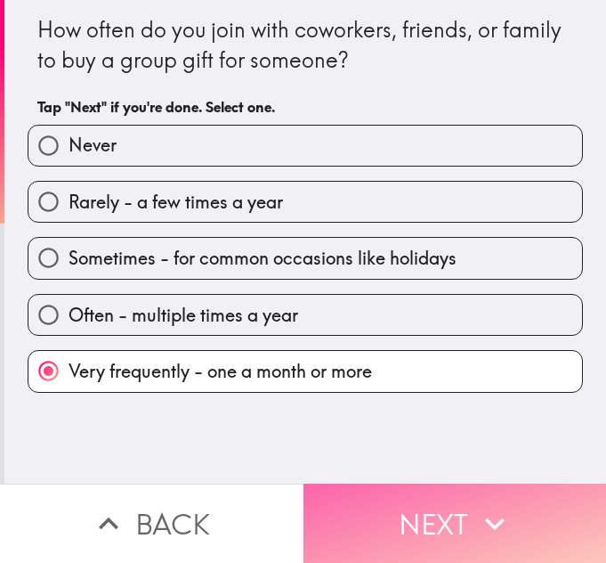
click at [355, 499] on button "Next" at bounding box center [456, 522] width 304 height 79
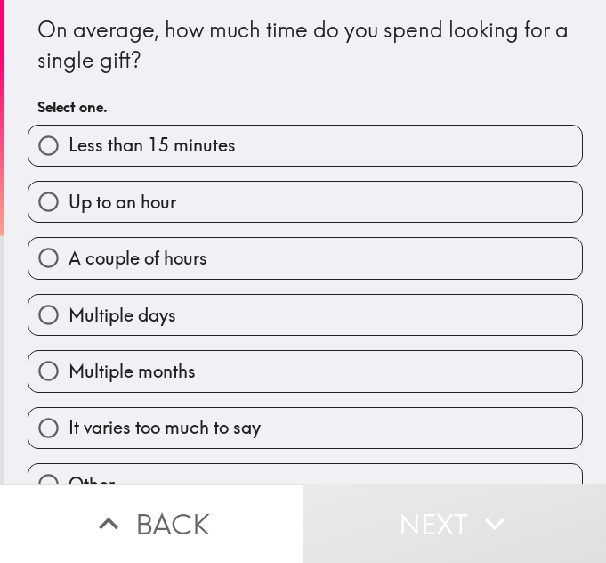
scroll to position [3, 0]
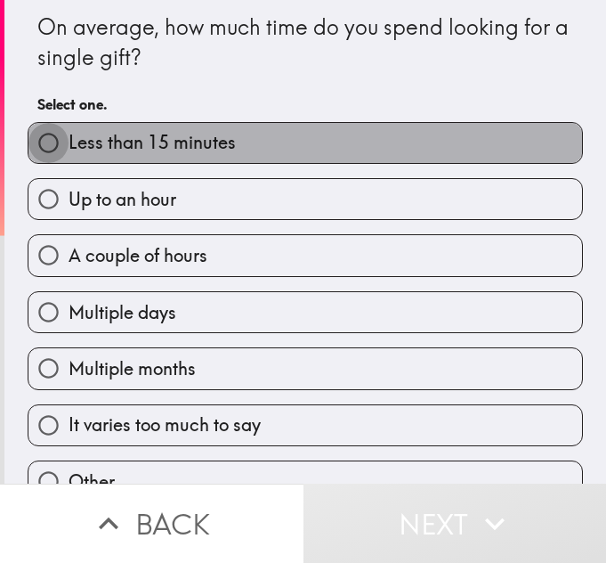
click at [28, 154] on input "Less than 15 minutes" at bounding box center [48, 143] width 40 height 40
radio input "true"
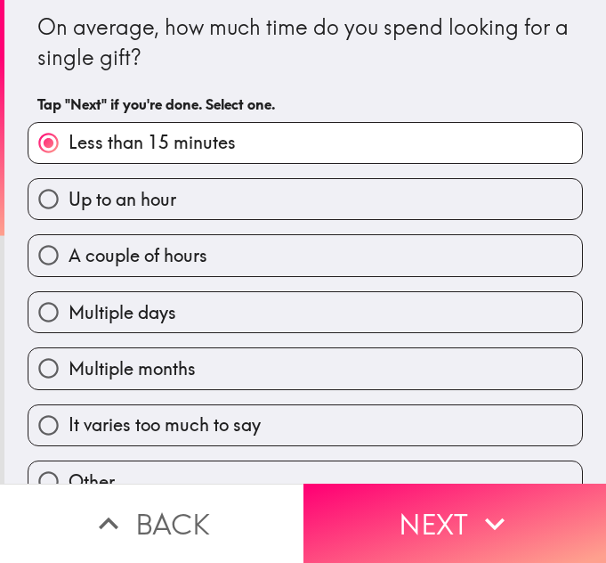
scroll to position [36, 0]
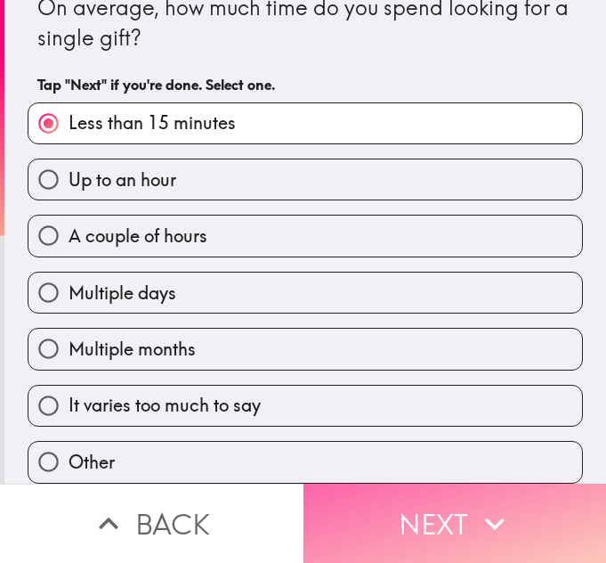
click at [381, 509] on button "Next" at bounding box center [456, 522] width 304 height 79
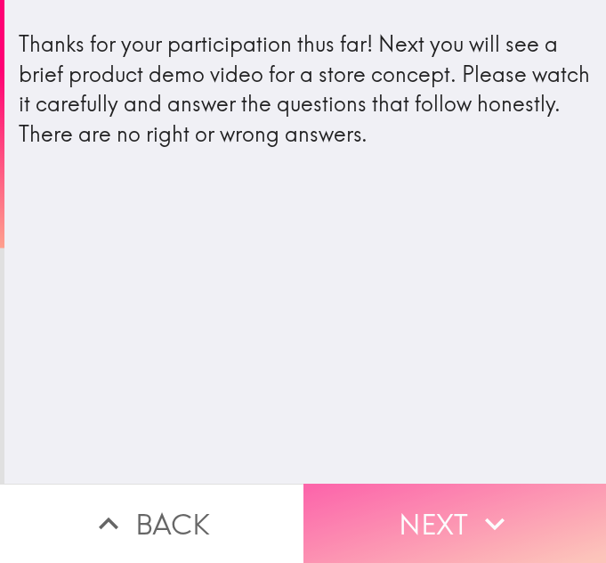
click at [361, 505] on button "Next" at bounding box center [456, 522] width 304 height 79
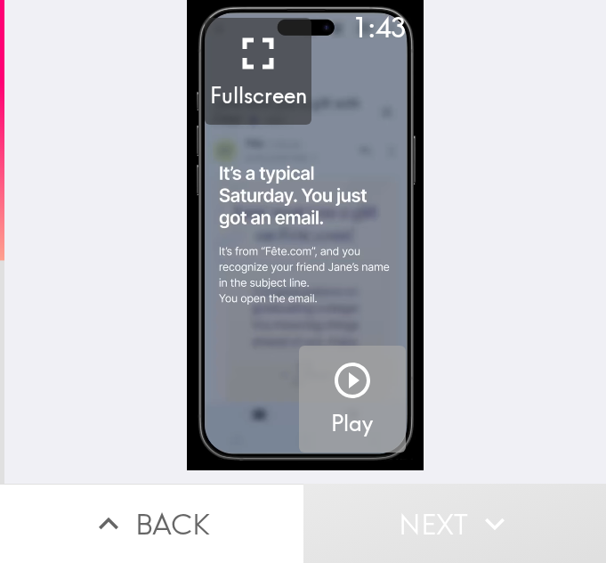
click at [331, 402] on div "button" at bounding box center [352, 384] width 43 height 50
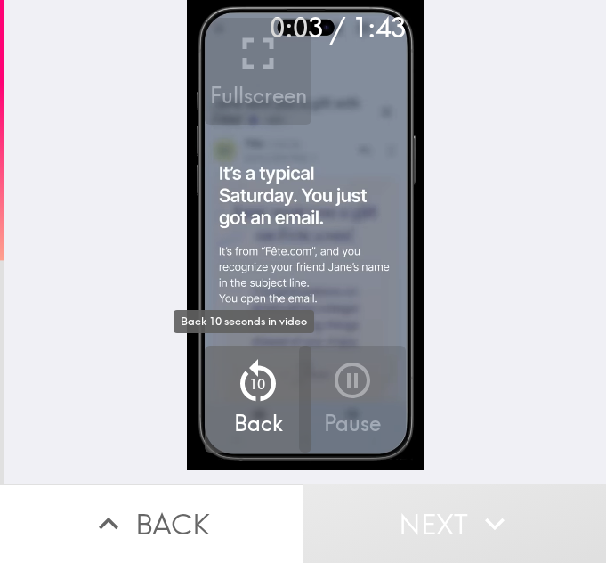
click at [266, 406] on icon "button" at bounding box center [257, 380] width 53 height 53
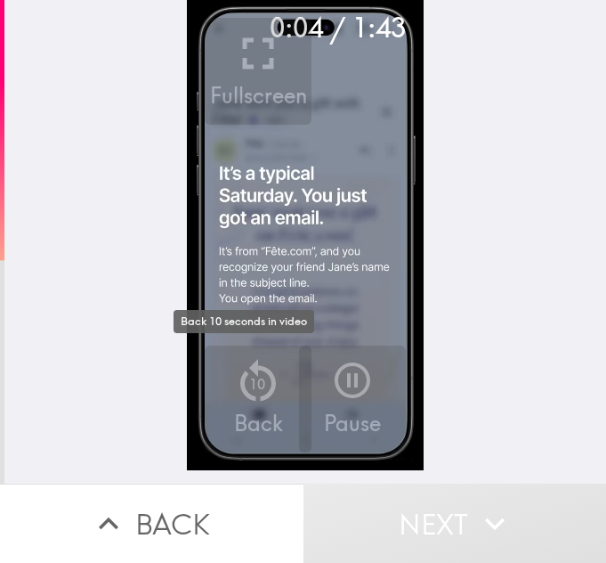
click at [266, 406] on icon "button" at bounding box center [257, 380] width 53 height 53
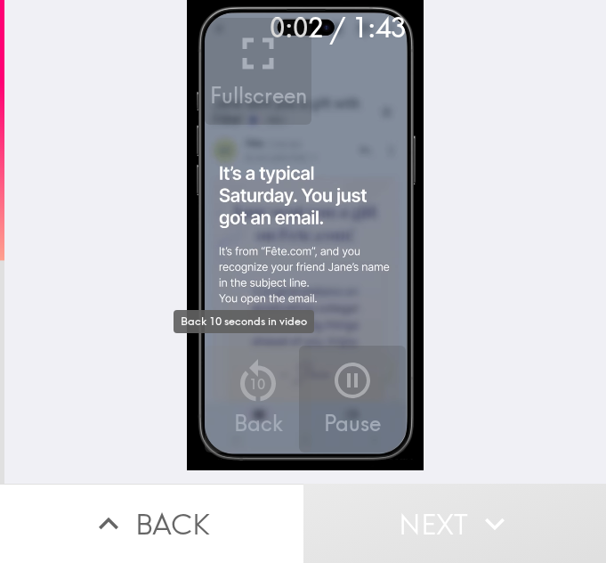
click at [266, 406] on icon "button" at bounding box center [257, 380] width 53 height 53
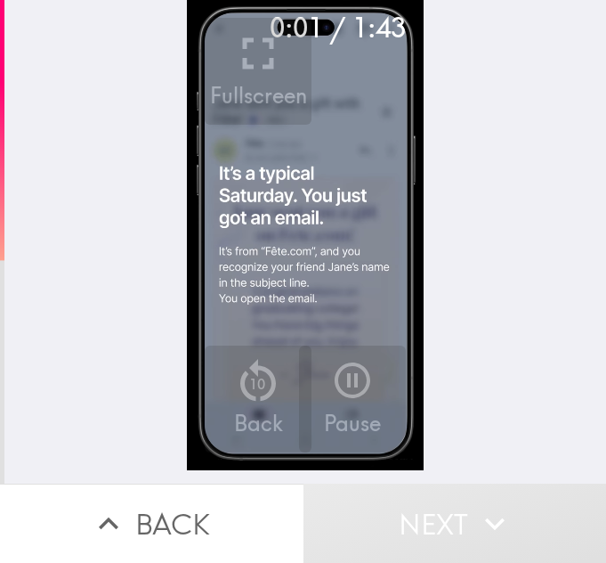
click at [214, 523] on button "Back" at bounding box center [152, 522] width 304 height 79
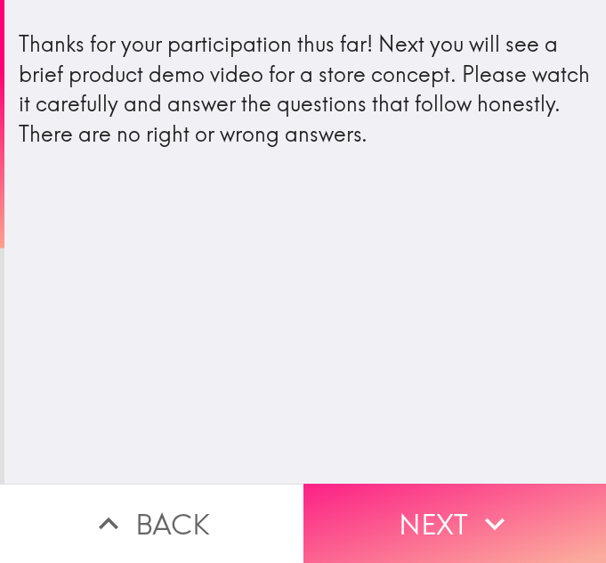
click at [393, 509] on button "Next" at bounding box center [456, 522] width 304 height 79
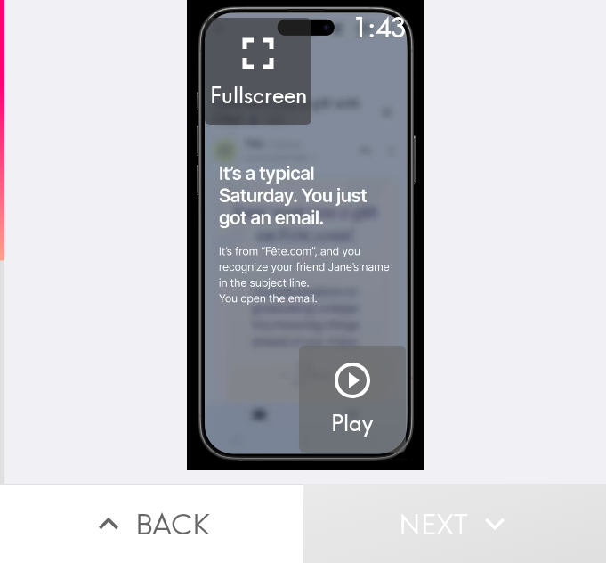
click at [351, 393] on icon "button" at bounding box center [353, 380] width 36 height 36
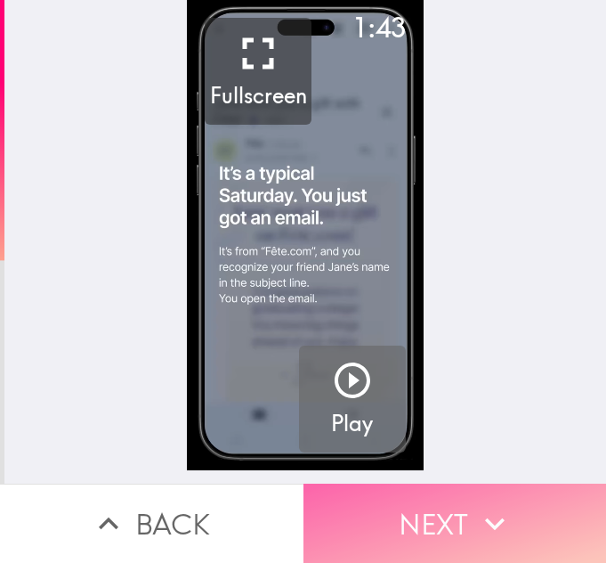
click at [452, 504] on button "Next" at bounding box center [456, 522] width 304 height 79
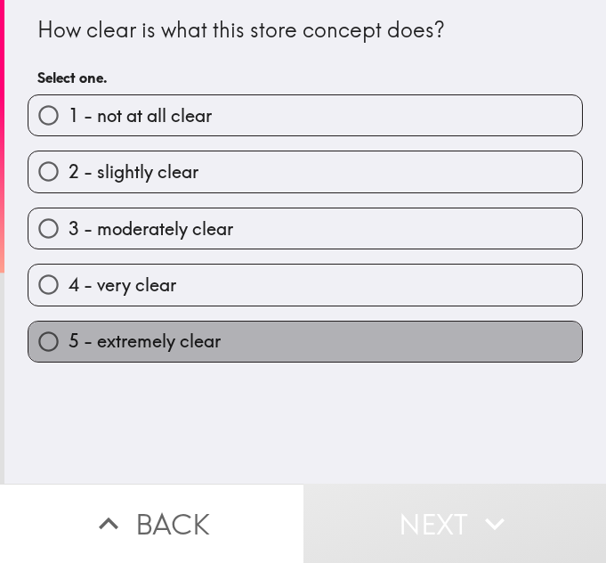
click at [85, 343] on span "5 - extremely clear" at bounding box center [145, 341] width 152 height 25
click at [69, 343] on input "5 - extremely clear" at bounding box center [48, 341] width 40 height 40
radio input "true"
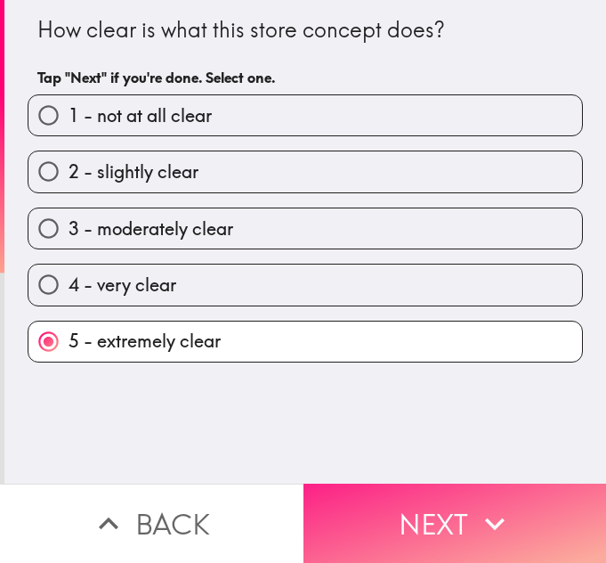
click at [429, 523] on button "Next" at bounding box center [456, 522] width 304 height 79
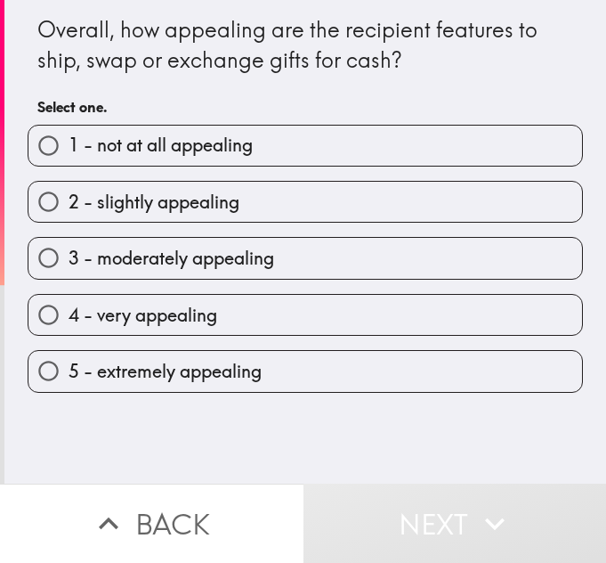
click at [245, 361] on span "5 - extremely appealing" at bounding box center [165, 371] width 193 height 25
click at [69, 361] on input "5 - extremely appealing" at bounding box center [48, 371] width 40 height 40
radio input "true"
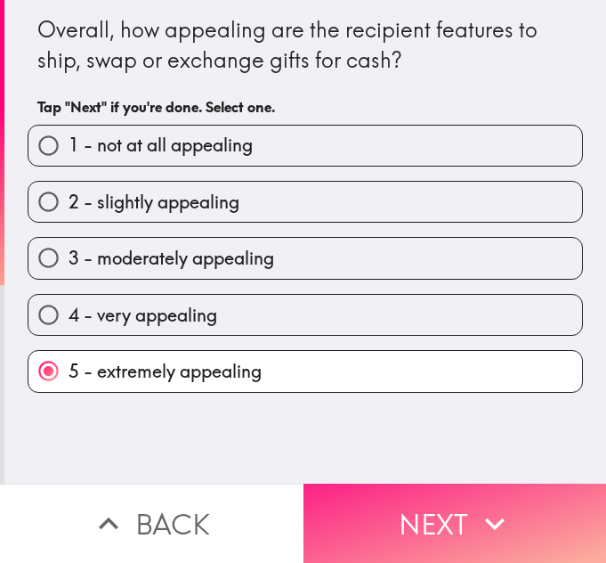
click at [407, 483] on button "Next" at bounding box center [456, 522] width 304 height 79
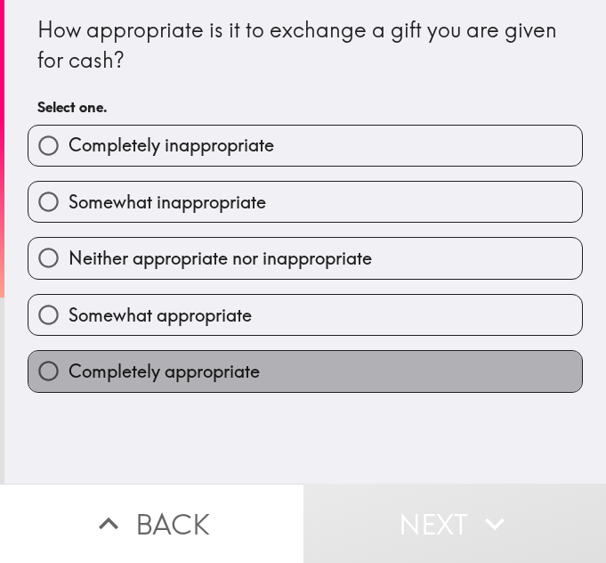
click at [194, 373] on span "Completely appropriate" at bounding box center [164, 371] width 191 height 25
click at [69, 373] on input "Completely appropriate" at bounding box center [48, 371] width 40 height 40
radio input "true"
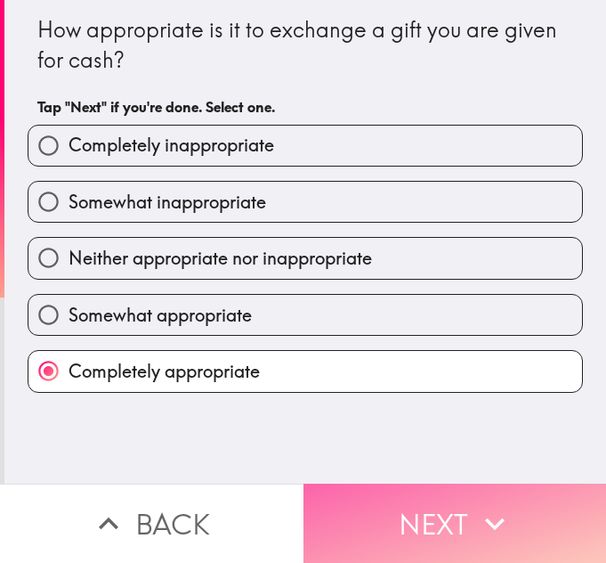
click at [439, 508] on button "Next" at bounding box center [456, 522] width 304 height 79
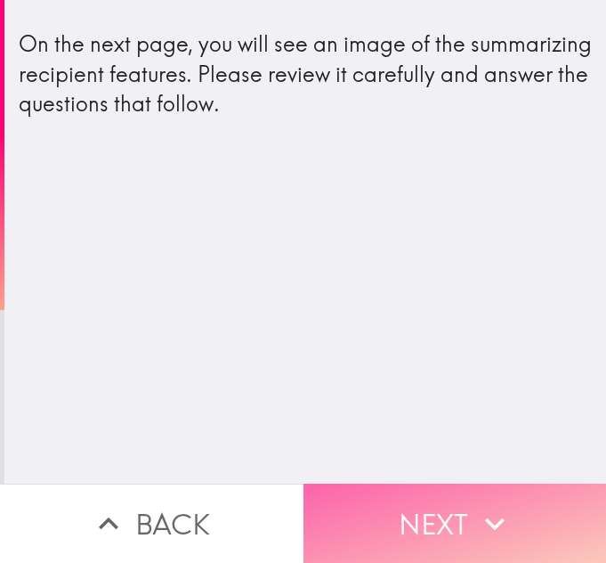
click at [424, 483] on button "Next" at bounding box center [456, 522] width 304 height 79
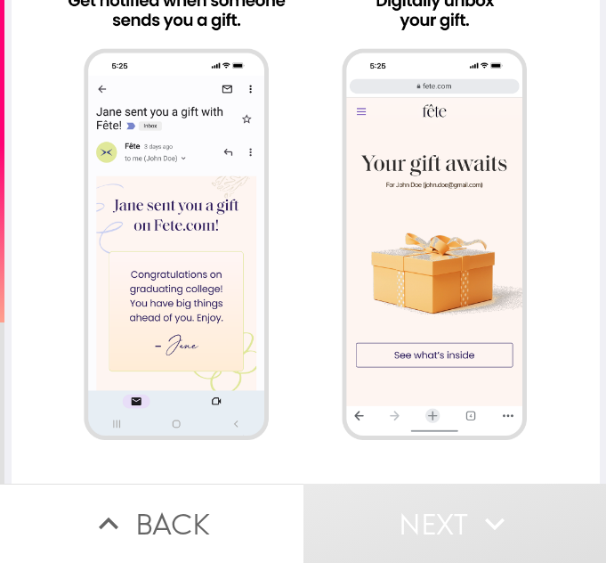
scroll to position [174, 0]
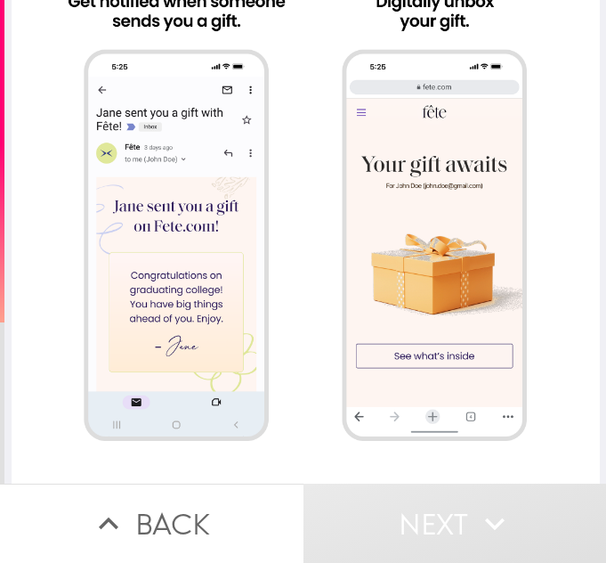
click at [321, 256] on div at bounding box center [306, 410] width 588 height 1169
click at [381, 259] on div at bounding box center [306, 410] width 588 height 1169
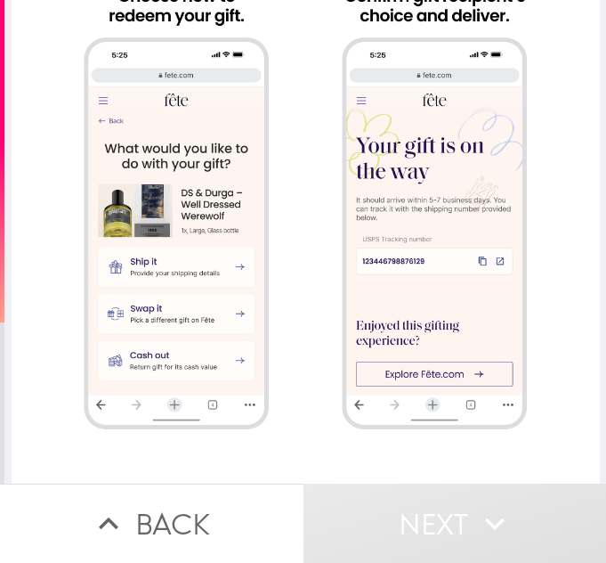
scroll to position [712, 0]
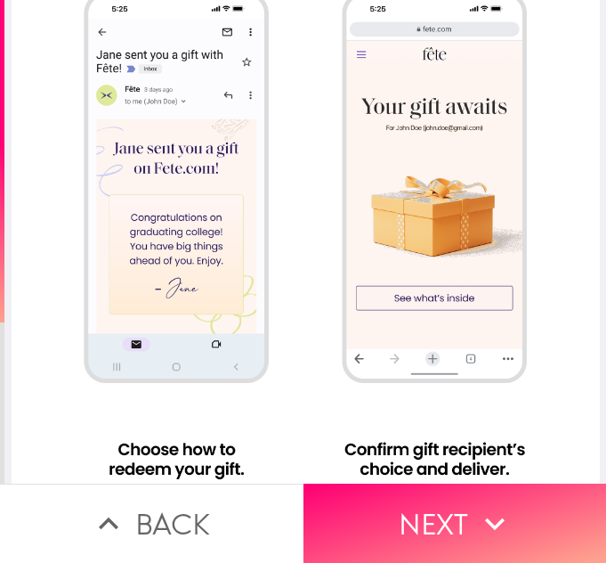
click at [402, 243] on div at bounding box center [306, 352] width 588 height 1169
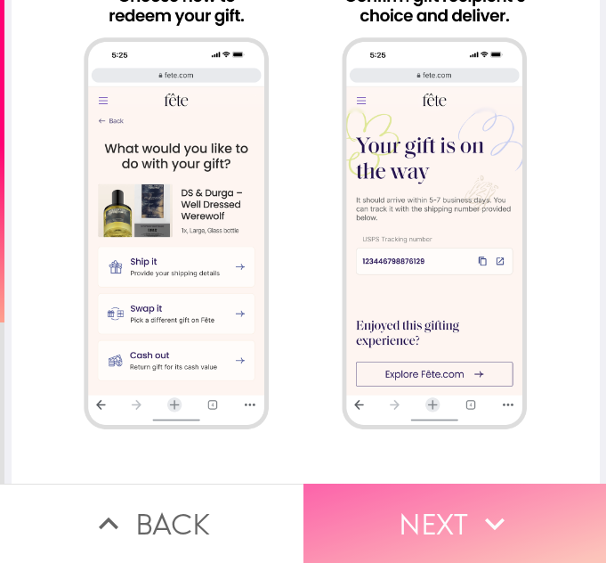
click at [418, 511] on button "Next" at bounding box center [456, 522] width 304 height 79
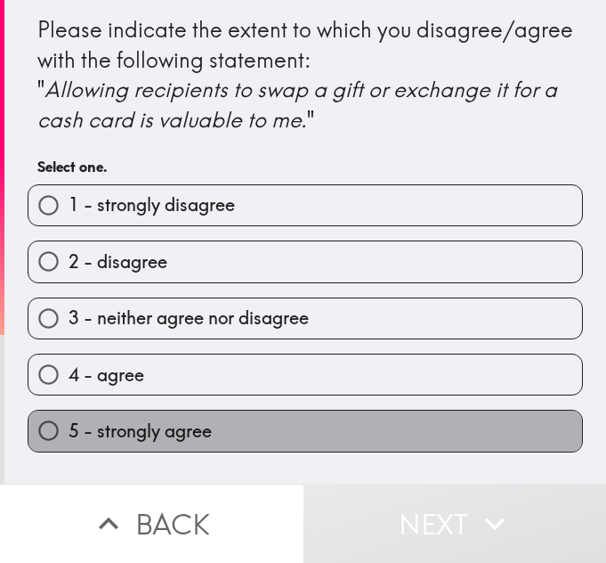
click at [137, 415] on label "5 - strongly agree" at bounding box center [305, 430] width 554 height 40
click at [69, 415] on input "5 - strongly agree" at bounding box center [48, 430] width 40 height 40
radio input "true"
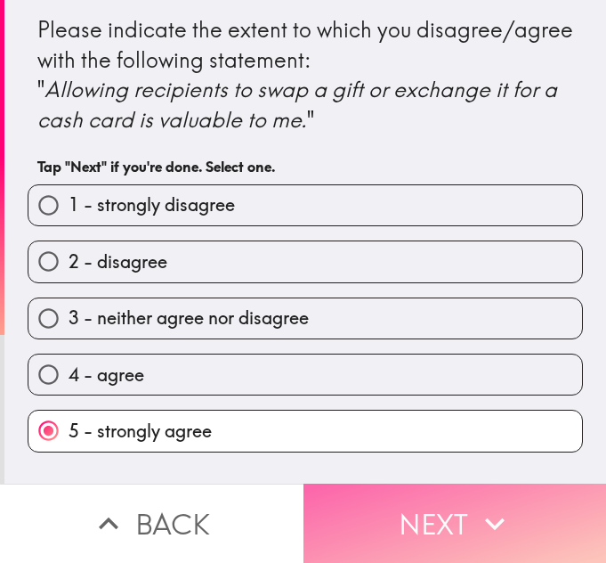
click at [388, 536] on button "Next" at bounding box center [456, 522] width 304 height 79
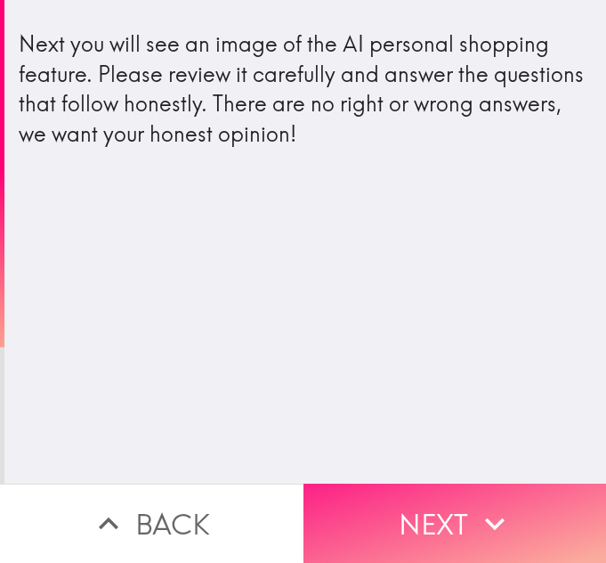
click at [405, 510] on button "Next" at bounding box center [456, 522] width 304 height 79
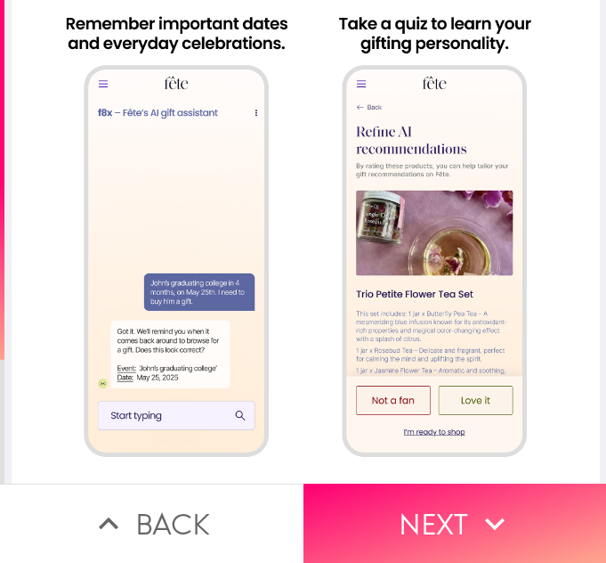
scroll to position [712, 0]
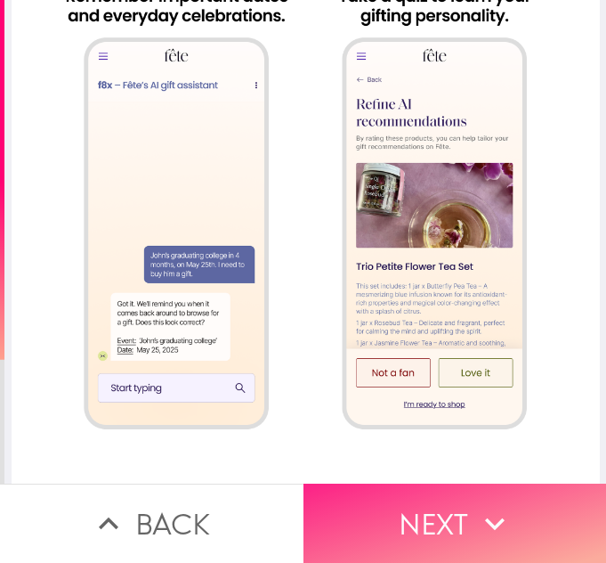
click at [446, 527] on button "Next" at bounding box center [456, 522] width 304 height 79
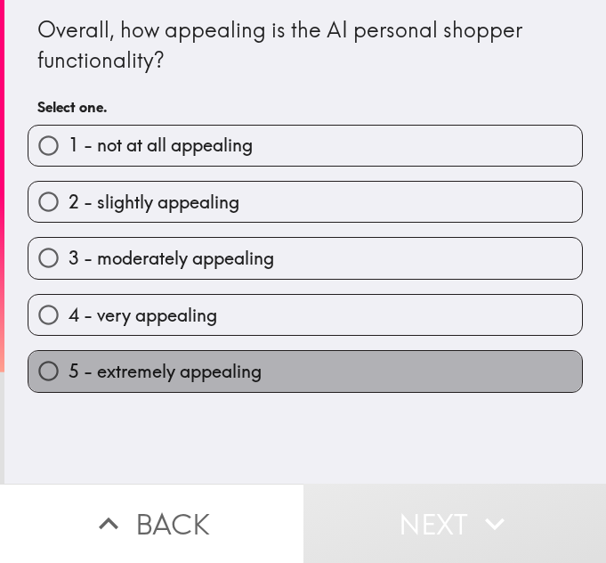
click at [121, 369] on span "5 - extremely appealing" at bounding box center [165, 371] width 193 height 25
click at [69, 369] on input "5 - extremely appealing" at bounding box center [48, 371] width 40 height 40
radio input "true"
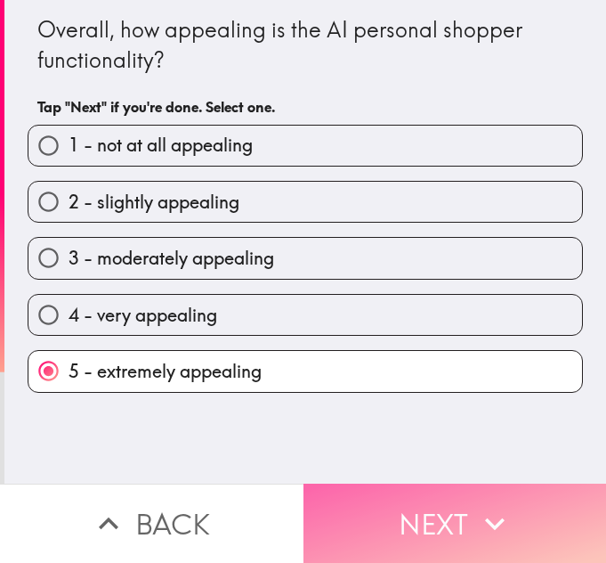
click at [395, 505] on button "Next" at bounding box center [456, 522] width 304 height 79
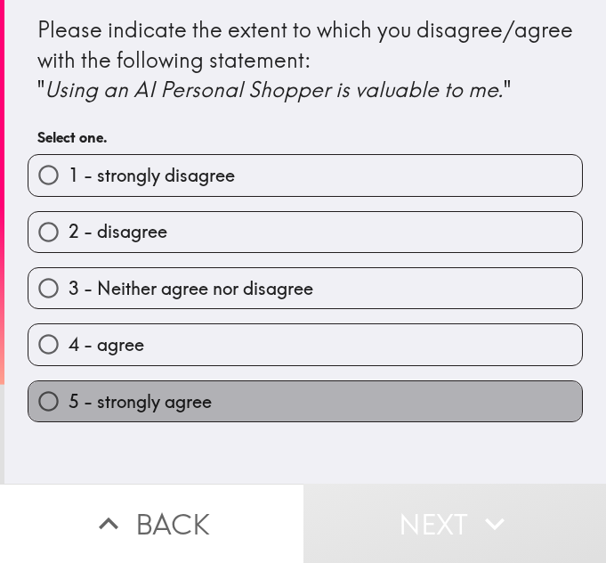
click at [200, 395] on span "5 - strongly agree" at bounding box center [140, 401] width 143 height 25
click at [69, 395] on input "5 - strongly agree" at bounding box center [48, 401] width 40 height 40
radio input "true"
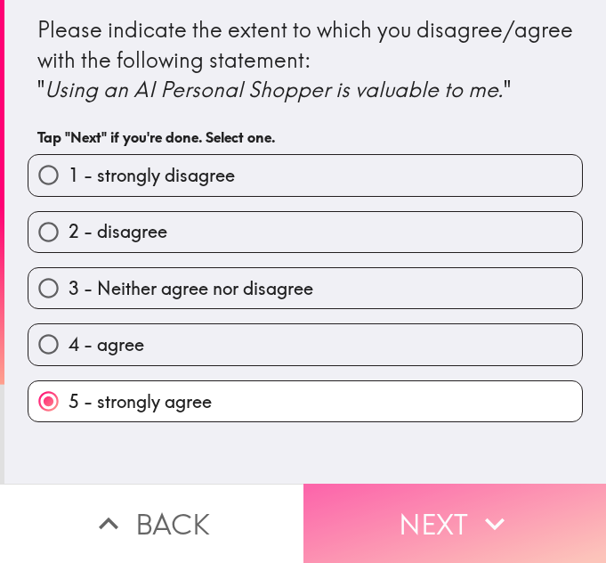
click at [399, 521] on button "Next" at bounding box center [456, 522] width 304 height 79
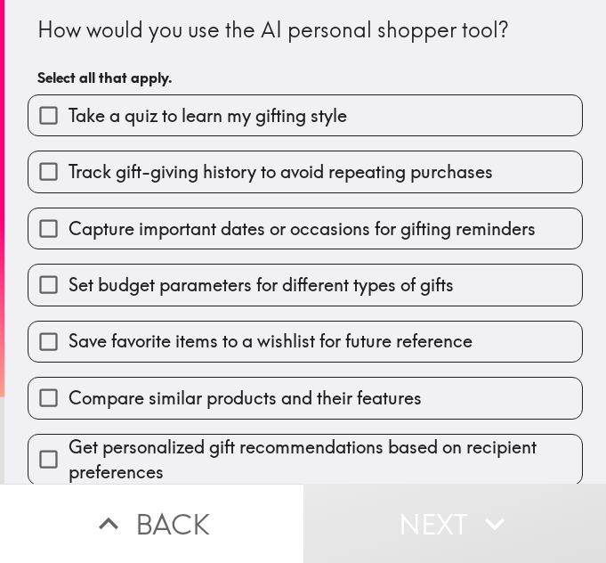
click at [35, 120] on input "Take a quiz to learn my gifting style" at bounding box center [48, 115] width 40 height 40
checkbox input "true"
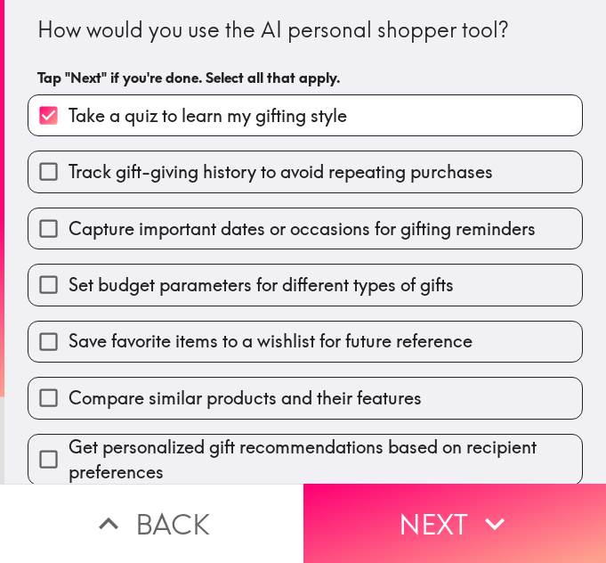
click at [37, 168] on input "Track gift-giving history to avoid repeating purchases" at bounding box center [48, 171] width 40 height 40
checkbox input "true"
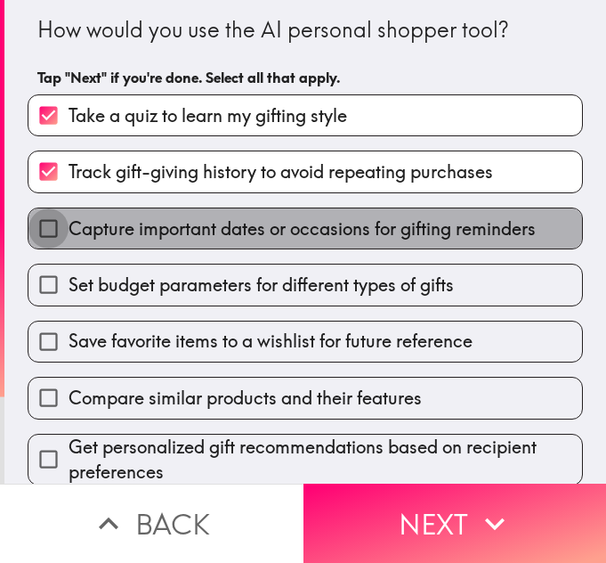
click at [44, 233] on input "Capture important dates or occasions for gifting reminders" at bounding box center [48, 228] width 40 height 40
checkbox input "true"
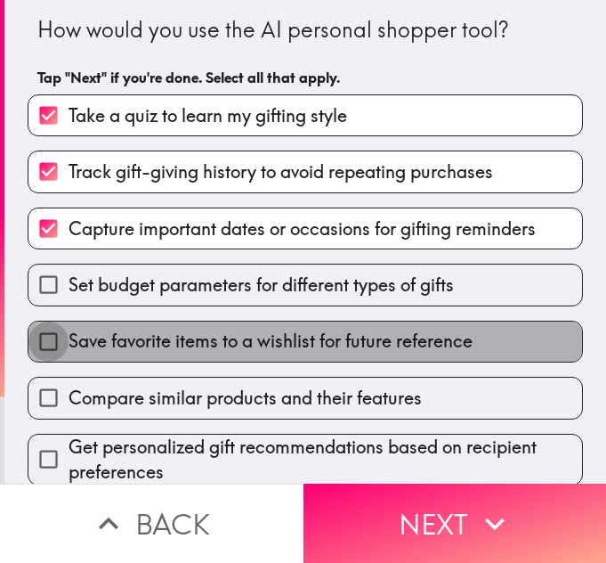
click at [45, 337] on input "Save favorite items to a wishlist for future reference" at bounding box center [48, 341] width 40 height 40
checkbox input "true"
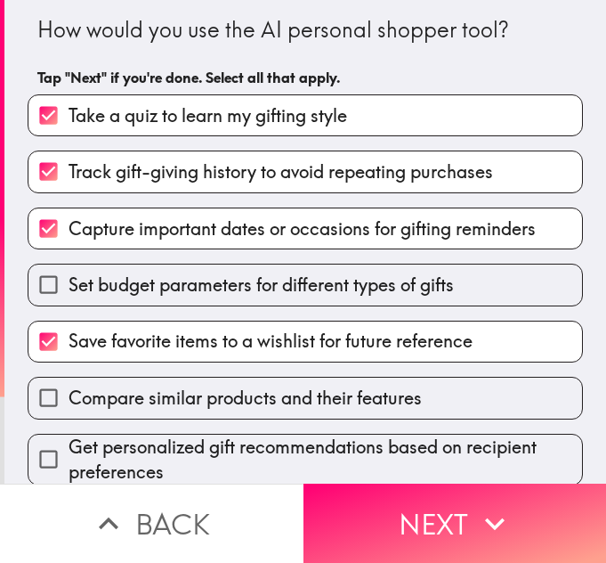
click at [28, 275] on input "Set budget parameters for different types of gifts" at bounding box center [48, 284] width 40 height 40
checkbox input "true"
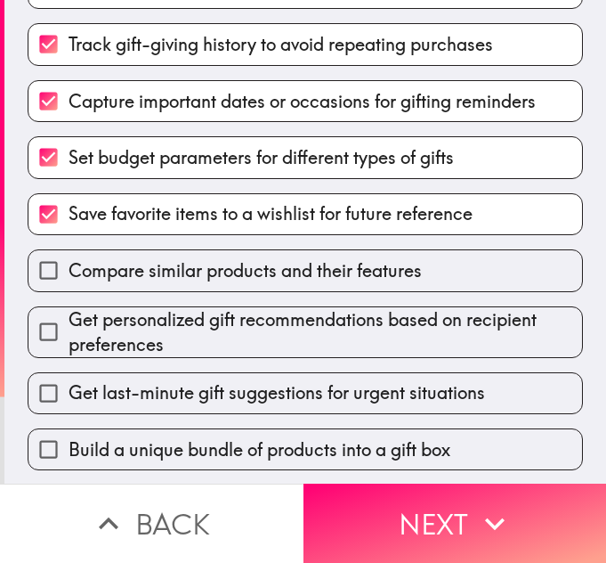
scroll to position [128, 0]
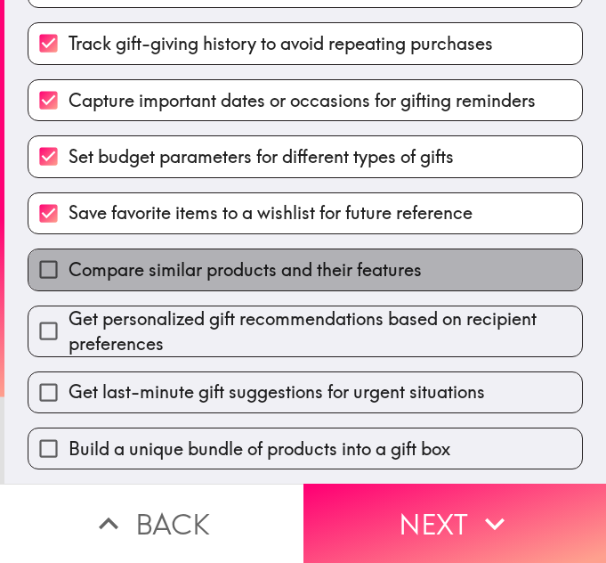
click at [81, 288] on label "Compare similar products and their features" at bounding box center [305, 269] width 554 height 40
click at [69, 288] on input "Compare similar products and their features" at bounding box center [48, 269] width 40 height 40
checkbox input "true"
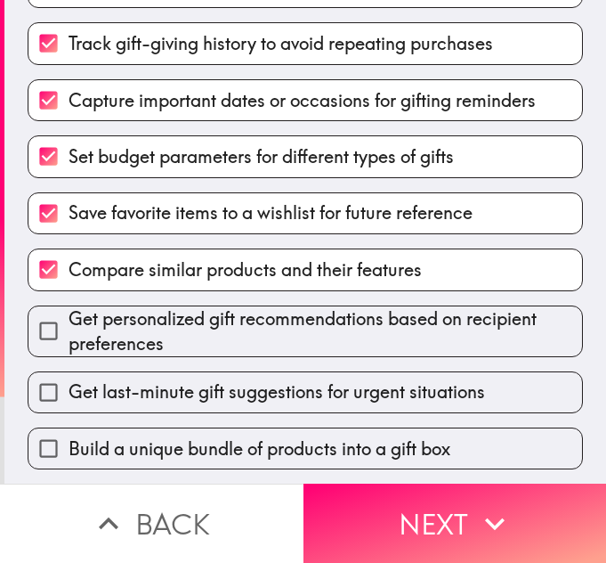
click at [81, 334] on span "Get personalized gift recommendations based on recipient preferences" at bounding box center [326, 331] width 514 height 50
click at [69, 334] on input "Get personalized gift recommendations based on recipient preferences" at bounding box center [48, 331] width 40 height 40
checkbox input "true"
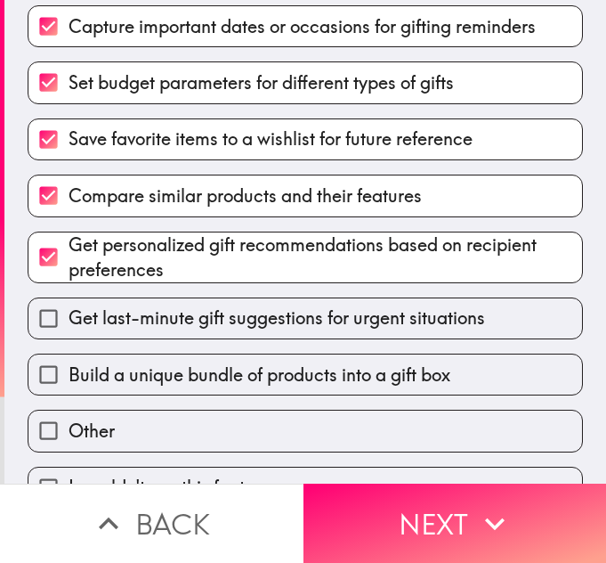
scroll to position [240, 0]
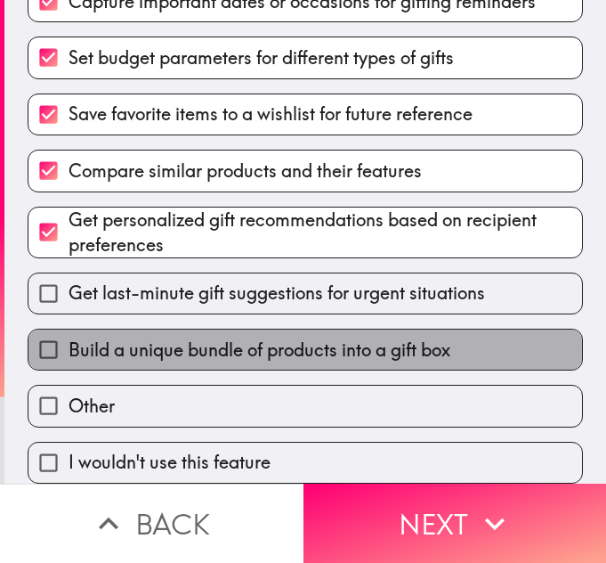
click at [81, 337] on span "Build a unique bundle of products into a gift box" at bounding box center [260, 349] width 382 height 25
click at [69, 334] on input "Build a unique bundle of products into a gift box" at bounding box center [48, 349] width 40 height 40
checkbox input "true"
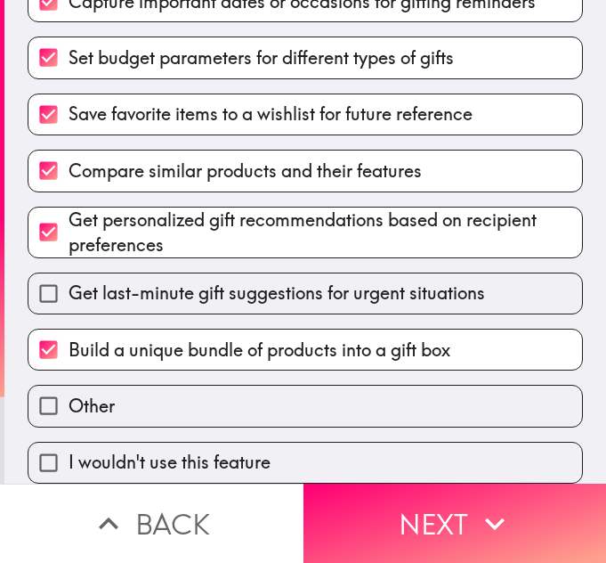
click at [227, 280] on span "Get last-minute gift suggestions for urgent situations" at bounding box center [277, 292] width 417 height 25
click at [69, 280] on input "Get last-minute gift suggestions for urgent situations" at bounding box center [48, 293] width 40 height 40
checkbox input "true"
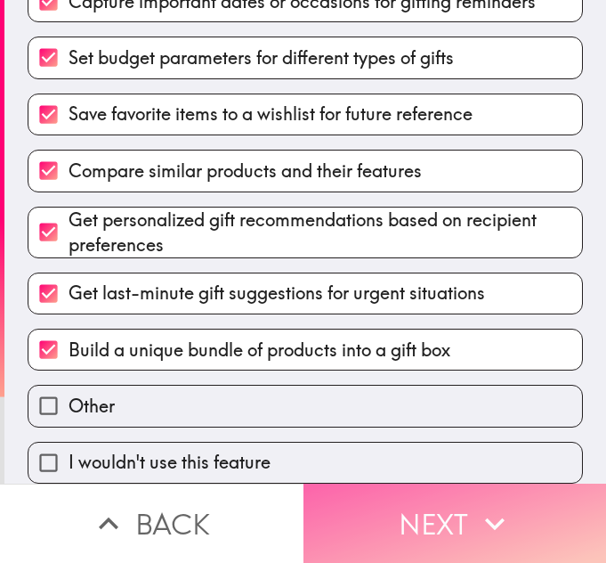
click at [413, 505] on button "Next" at bounding box center [456, 522] width 304 height 79
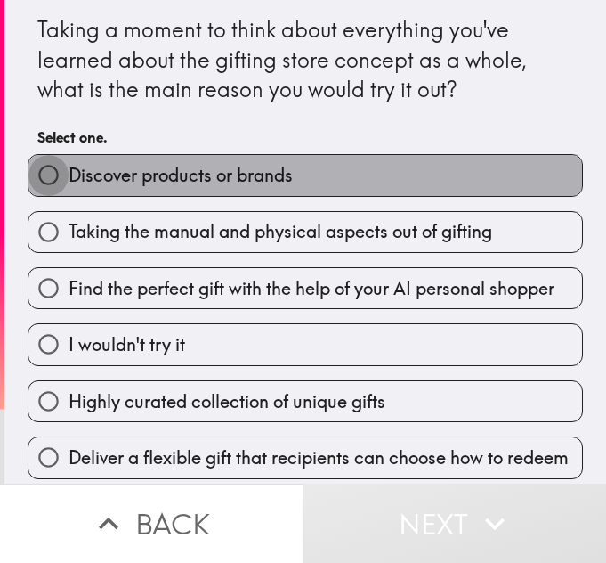
click at [45, 180] on input "Discover products or brands" at bounding box center [48, 175] width 40 height 40
radio input "true"
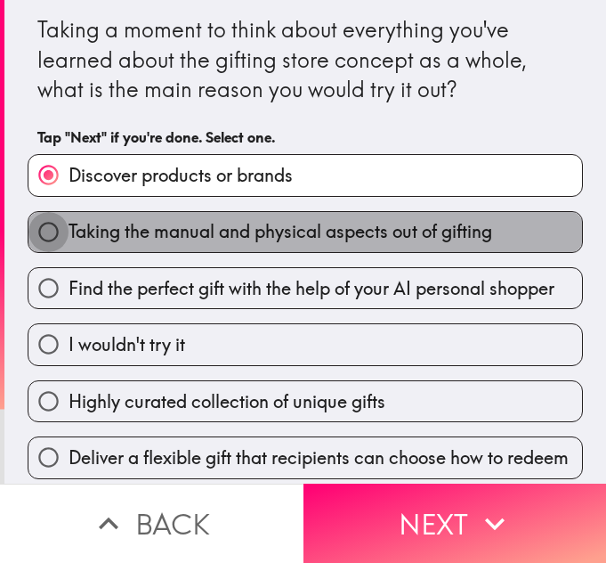
click at [48, 222] on input "Taking the manual and physical aspects out of gifting" at bounding box center [48, 232] width 40 height 40
radio input "true"
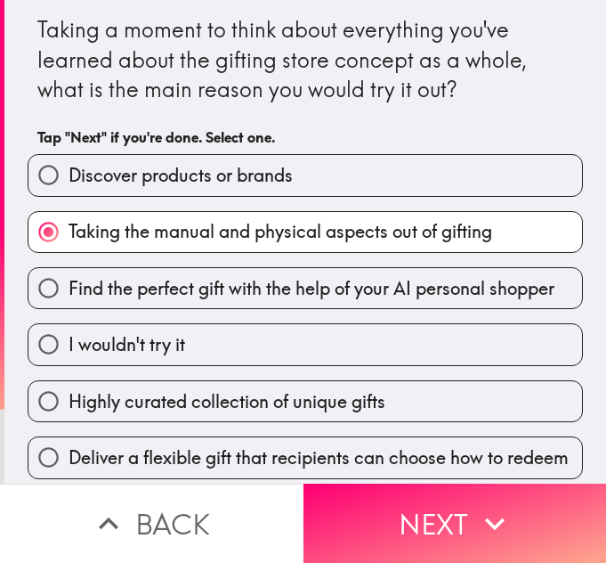
click at [69, 280] on span "Find the perfect gift with the help of your AI personal shopper" at bounding box center [312, 288] width 486 height 25
click at [61, 280] on input "Find the perfect gift with the help of your AI personal shopper" at bounding box center [48, 288] width 40 height 40
radio input "true"
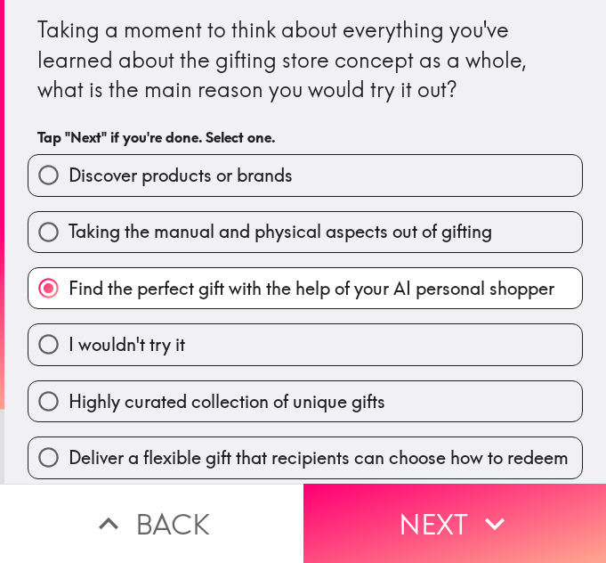
click at [70, 341] on span "I wouldn't try it" at bounding box center [127, 344] width 117 height 25
click at [69, 341] on input "I wouldn't try it" at bounding box center [48, 344] width 40 height 40
radio input "true"
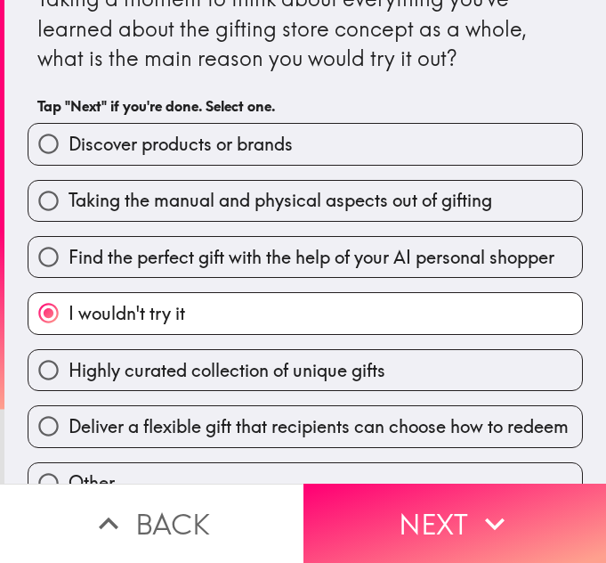
scroll to position [65, 0]
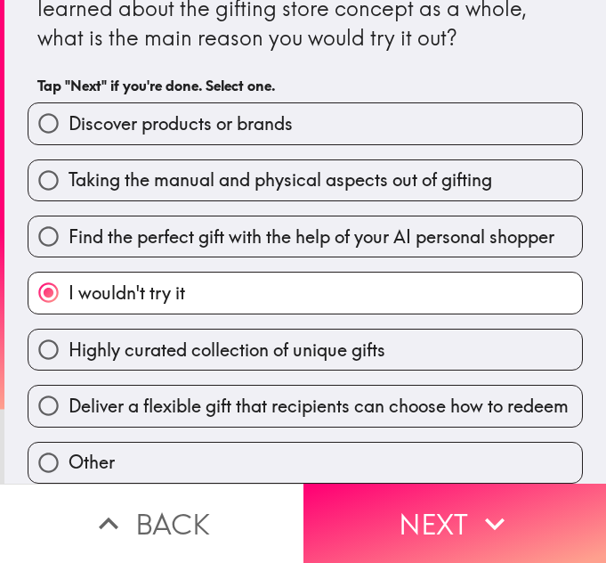
click at [69, 280] on span "I wouldn't try it" at bounding box center [127, 292] width 117 height 25
click at [58, 272] on input "I wouldn't try it" at bounding box center [48, 292] width 40 height 40
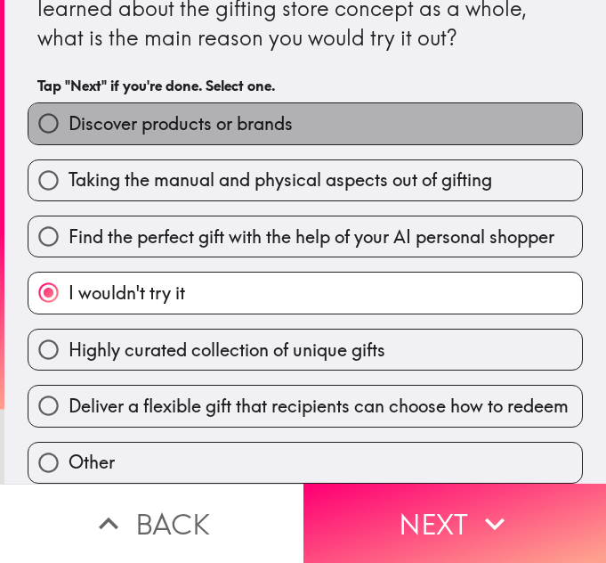
click at [98, 115] on span "Discover products or brands" at bounding box center [181, 123] width 224 height 25
click at [69, 115] on input "Discover products or brands" at bounding box center [48, 123] width 40 height 40
radio input "true"
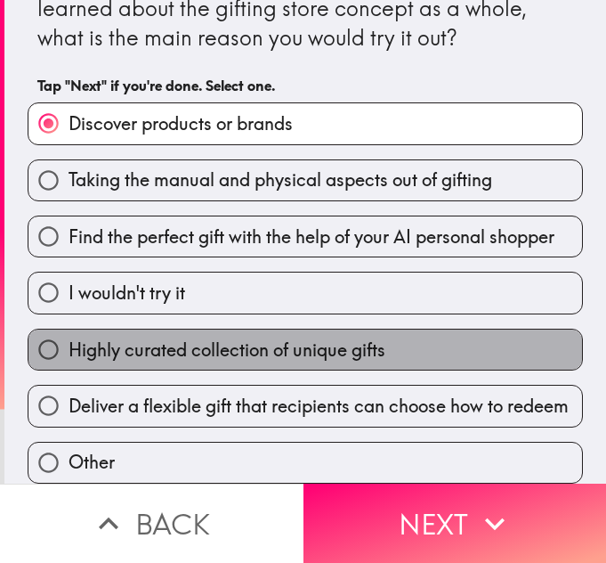
click at [171, 347] on span "Highly curated collection of unique gifts" at bounding box center [227, 349] width 317 height 25
click at [69, 347] on input "Highly curated collection of unique gifts" at bounding box center [48, 349] width 40 height 40
radio input "true"
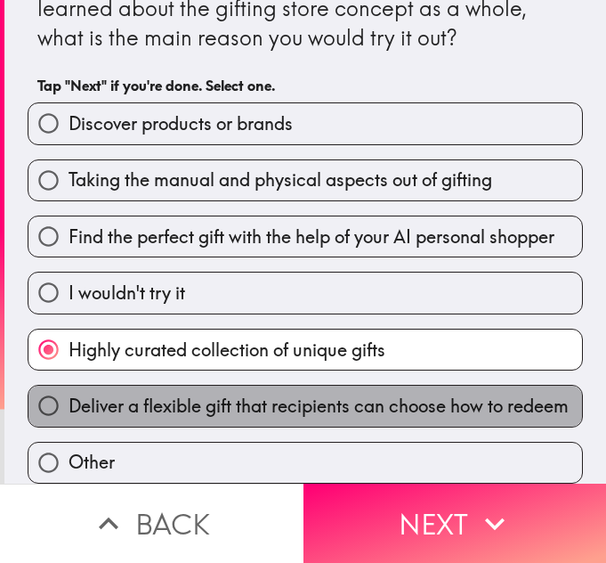
click at [171, 394] on span "Deliver a flexible gift that recipients can choose how to redeem" at bounding box center [319, 406] width 500 height 25
click at [69, 390] on input "Deliver a flexible gift that recipients can choose how to redeem" at bounding box center [48, 405] width 40 height 40
radio input "true"
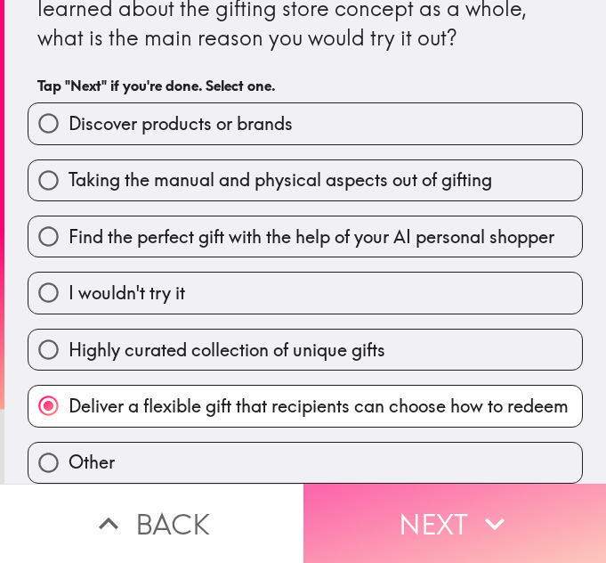
click at [403, 528] on button "Next" at bounding box center [456, 522] width 304 height 79
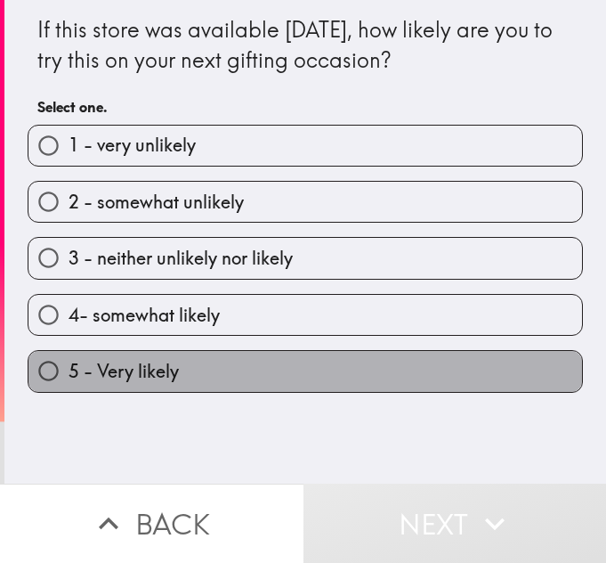
click at [119, 359] on span "5 - Very likely" at bounding box center [124, 371] width 110 height 25
click at [69, 359] on input "5 - Very likely" at bounding box center [48, 371] width 40 height 40
radio input "true"
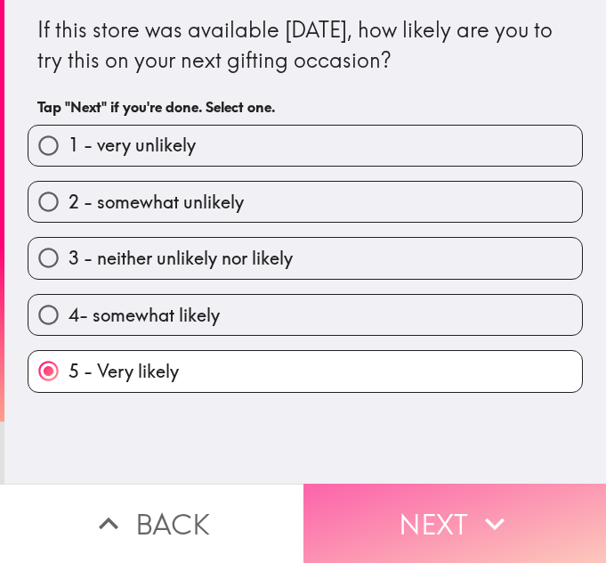
click at [425, 511] on button "Next" at bounding box center [456, 522] width 304 height 79
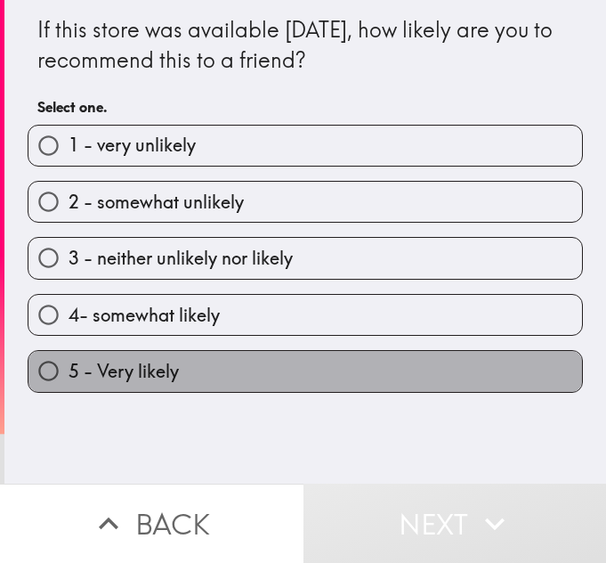
click at [229, 361] on label "5 - Very likely" at bounding box center [305, 371] width 554 height 40
click at [69, 361] on input "5 - Very likely" at bounding box center [48, 371] width 40 height 40
radio input "true"
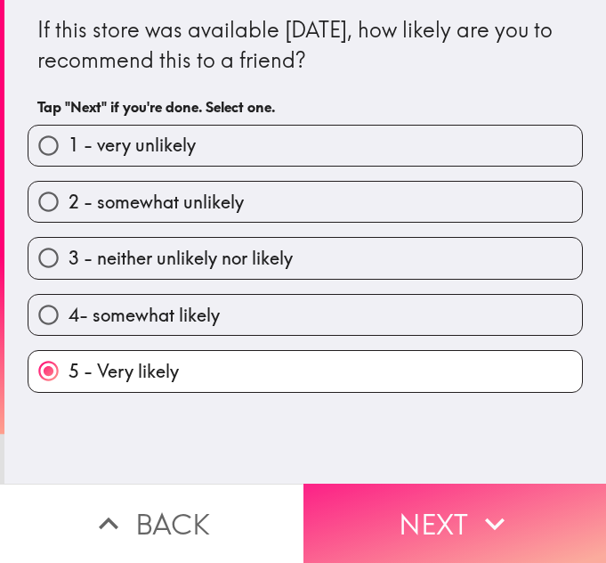
click at [459, 498] on button "Next" at bounding box center [456, 522] width 304 height 79
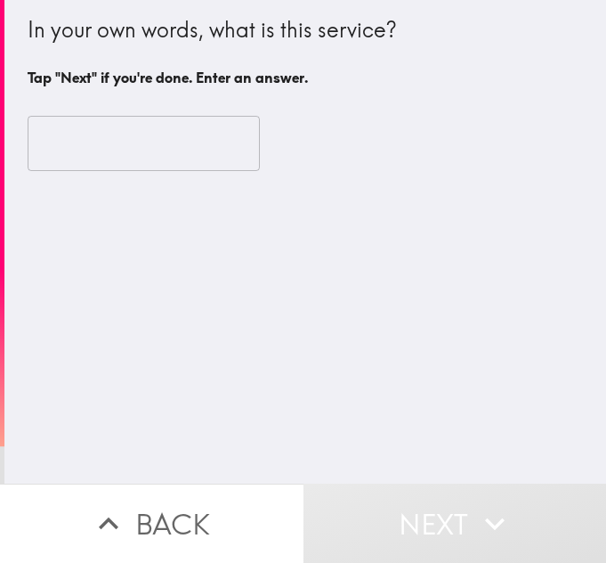
click at [124, 150] on input "text" at bounding box center [144, 143] width 232 height 55
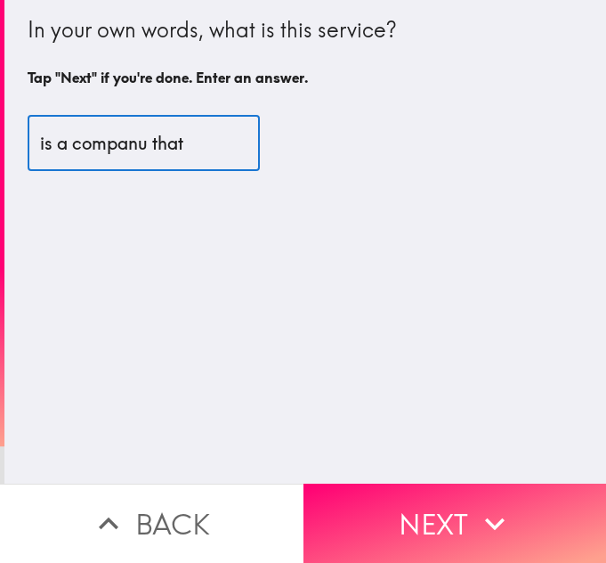
click at [131, 146] on input "is a companu that" at bounding box center [144, 143] width 232 height 55
click at [170, 144] on input "is a company that" at bounding box center [144, 143] width 232 height 55
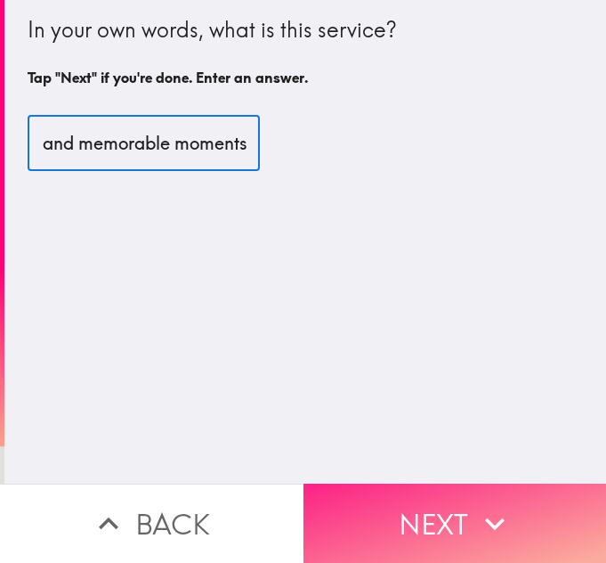
type input "is a company that help people celebrate special occasions by providing all the …"
click at [346, 493] on button "Next" at bounding box center [456, 522] width 304 height 79
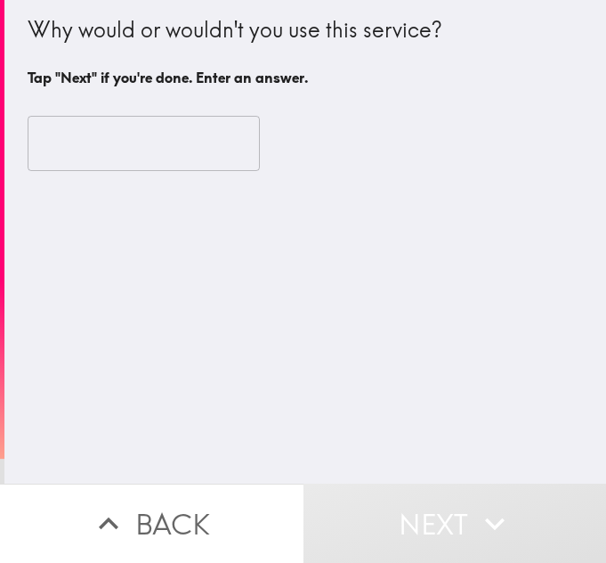
click at [149, 130] on input "text" at bounding box center [144, 143] width 232 height 55
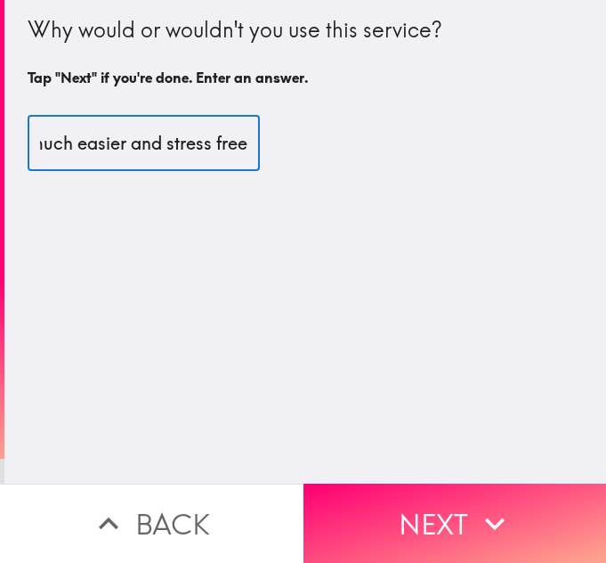
scroll to position [0, 628]
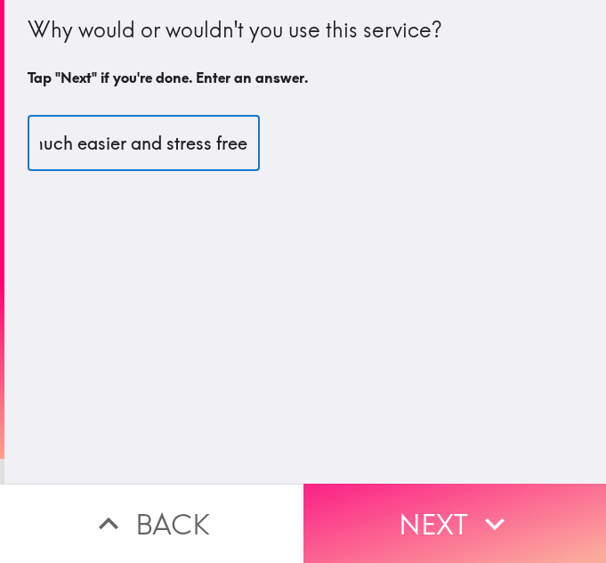
type input "i would use this service because it makes planning and decorating events much e…"
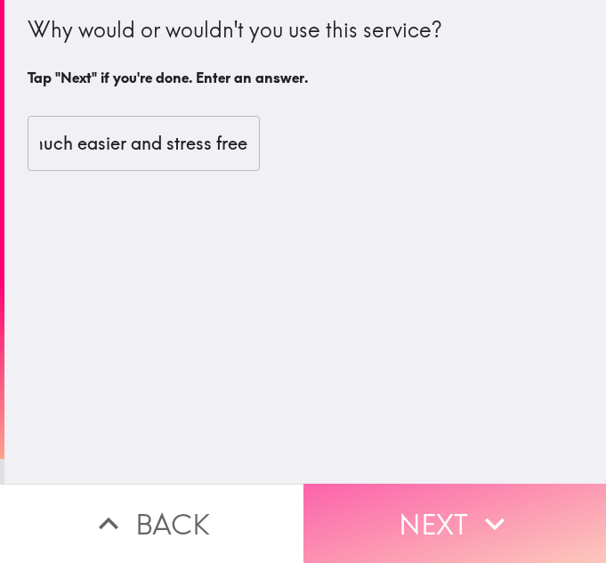
scroll to position [0, 0]
click at [533, 499] on button "Next" at bounding box center [456, 522] width 304 height 79
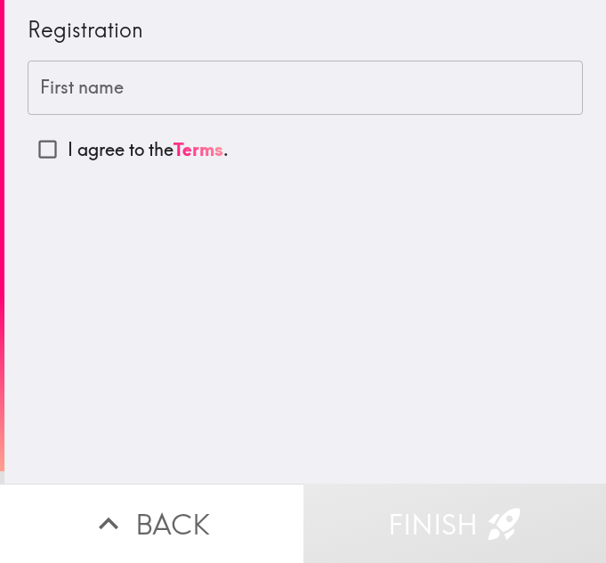
click at [106, 93] on input "First name" at bounding box center [306, 88] width 556 height 55
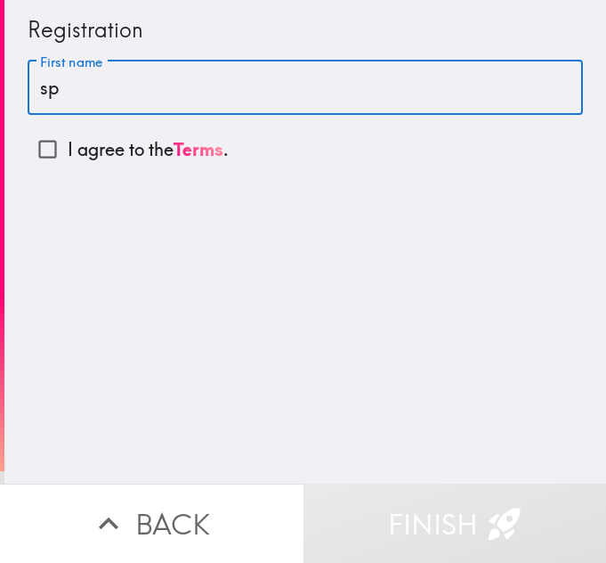
type input "s"
paste input "sophiasmith"
click at [79, 92] on input "sophiasmith" at bounding box center [306, 88] width 556 height 55
type input "[PERSON_NAME]"
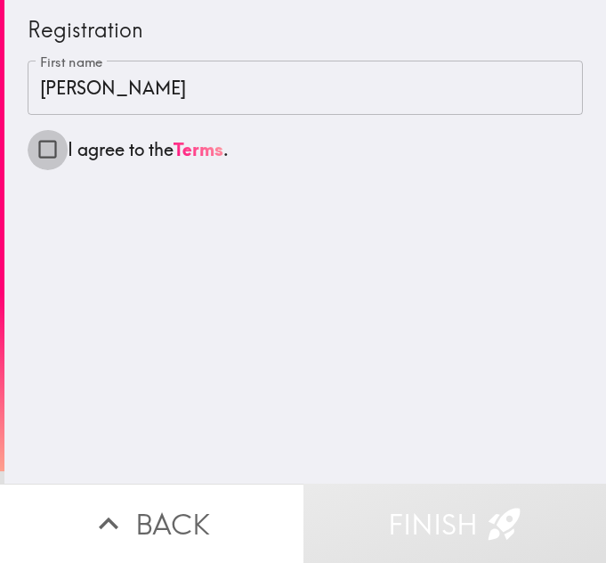
click at [31, 150] on input "I agree to the Terms ." at bounding box center [48, 149] width 40 height 40
checkbox input "true"
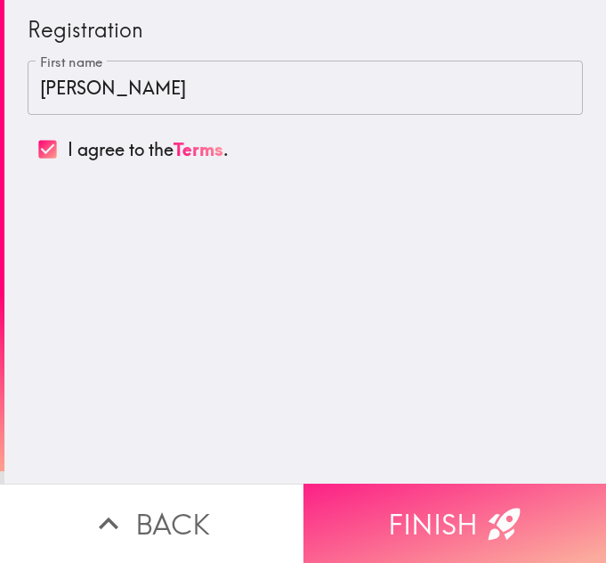
click at [556, 512] on button "Finish" at bounding box center [456, 522] width 304 height 79
